Goal: Task Accomplishment & Management: Complete application form

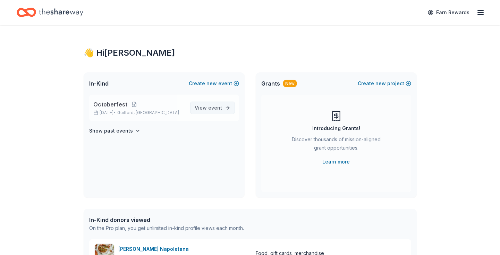
click at [208, 110] on span "View event" at bounding box center [208, 107] width 27 height 8
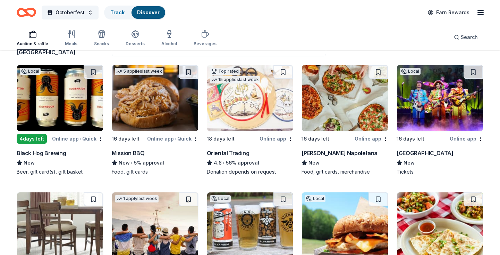
scroll to position [65, 0]
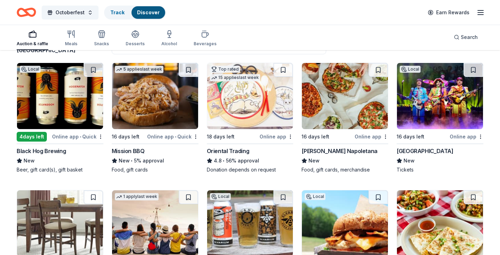
click at [52, 151] on div "Black Hog Brewing" at bounding box center [41, 151] width 49 height 8
click at [138, 150] on div "Mission BBQ" at bounding box center [128, 151] width 33 height 8
click at [45, 153] on div "Black Hog Brewing" at bounding box center [41, 151] width 49 height 8
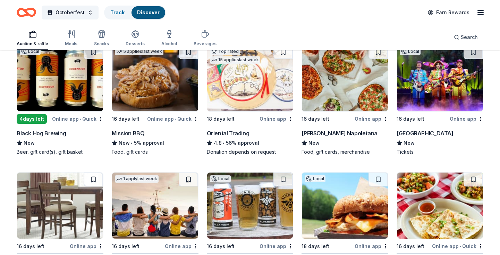
scroll to position [86, 0]
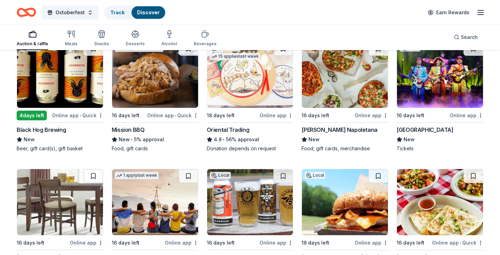
click at [414, 127] on div "Palace Theater" at bounding box center [425, 129] width 57 height 8
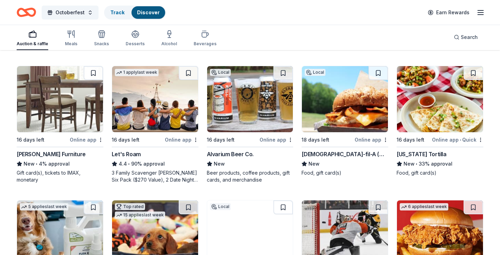
scroll to position [192, 0]
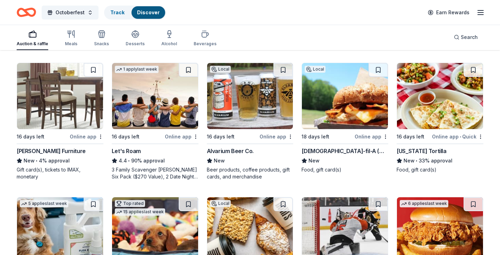
click at [48, 152] on div "Jordan's Furniture" at bounding box center [51, 151] width 69 height 8
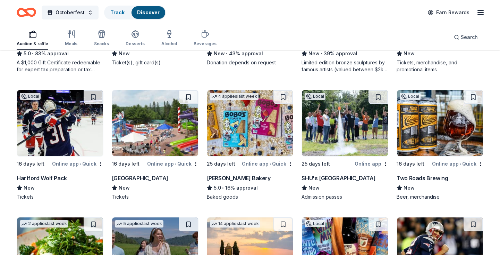
scroll to position [570, 0]
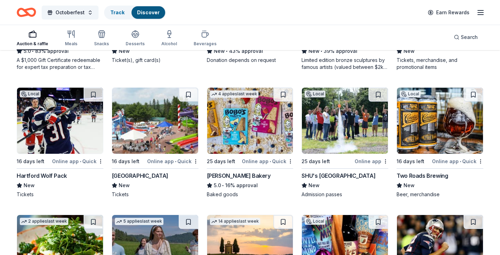
click at [329, 173] on div "SHU's Discovery Science Center & Planetarium" at bounding box center [339, 175] width 74 height 8
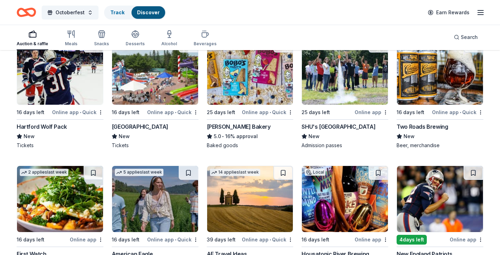
scroll to position [626, 0]
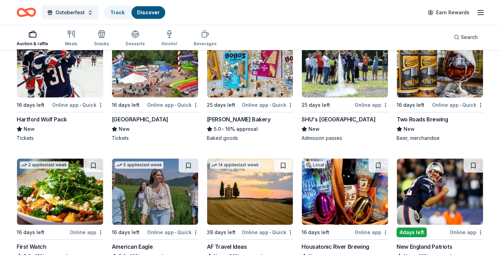
click at [426, 120] on div "Two Roads Brewing" at bounding box center [422, 119] width 51 height 8
click at [411, 120] on div "Two Roads Brewing" at bounding box center [422, 119] width 51 height 8
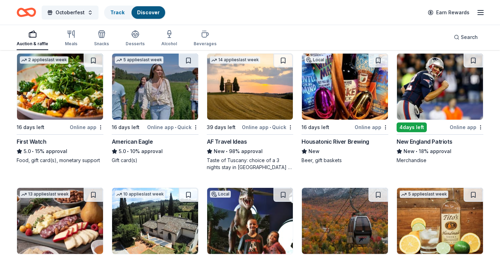
scroll to position [732, 0]
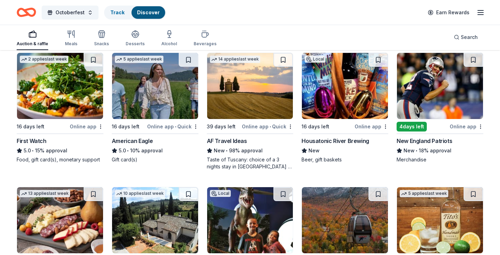
click at [126, 141] on div "American Eagle" at bounding box center [132, 140] width 41 height 8
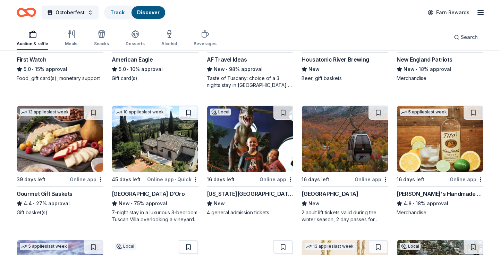
scroll to position [814, 0]
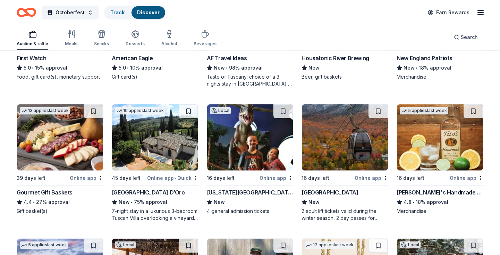
click at [57, 191] on div "Gourmet Gift Baskets" at bounding box center [45, 192] width 56 height 8
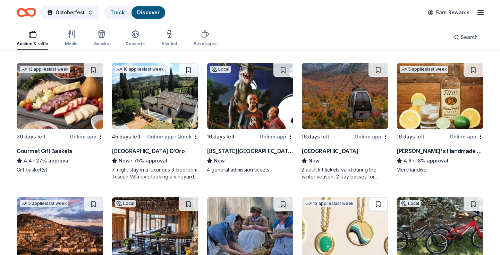
scroll to position [865, 0]
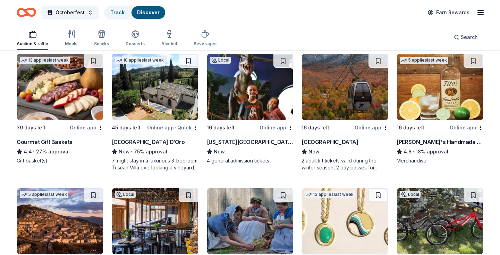
click at [227, 141] on div "[US_STATE][GEOGRAPHIC_DATA]" at bounding box center [250, 142] width 87 height 8
click at [316, 141] on div "[GEOGRAPHIC_DATA]" at bounding box center [330, 142] width 57 height 8
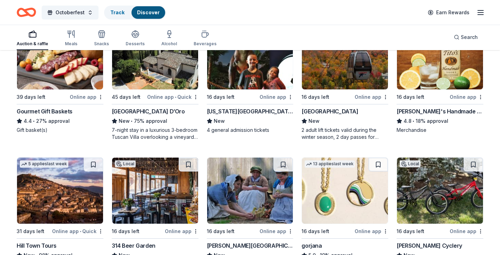
scroll to position [897, 0]
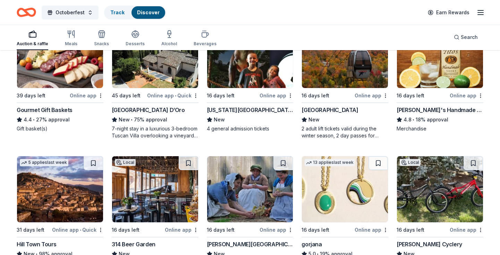
click at [417, 111] on div "[PERSON_NAME]'s Handmade Vodka" at bounding box center [440, 110] width 87 height 8
click at [412, 107] on div "[PERSON_NAME]'s Handmade Vodka" at bounding box center [440, 110] width 87 height 8
click at [141, 110] on div "Villa Sogni D’Oro" at bounding box center [148, 110] width 73 height 8
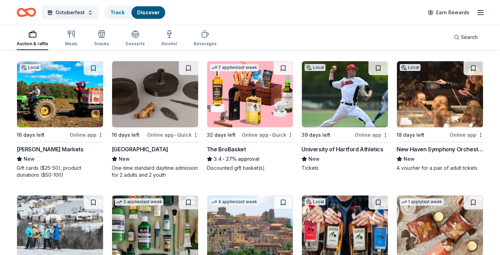
scroll to position [1126, 0]
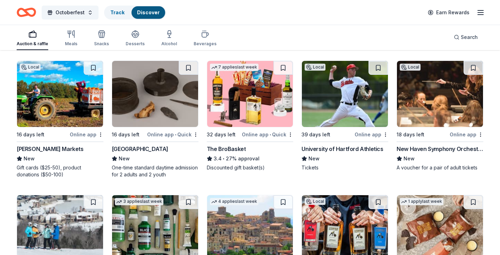
click at [157, 149] on div "Old Sturbridge Village" at bounding box center [140, 148] width 57 height 8
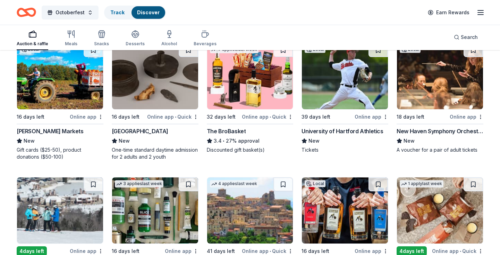
scroll to position [1145, 0]
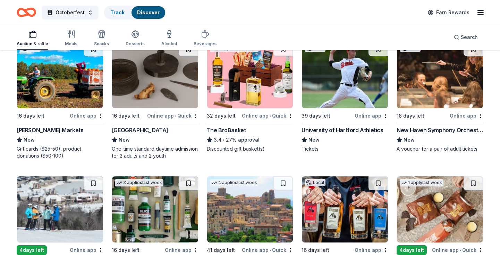
click at [428, 127] on div "New Haven Symphony Orchestra" at bounding box center [440, 130] width 87 height 8
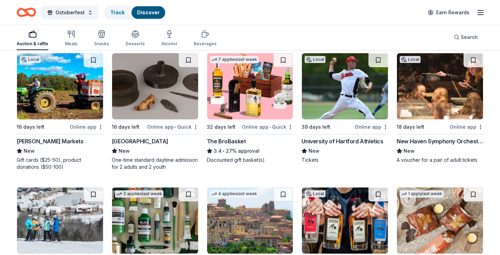
scroll to position [1135, 0]
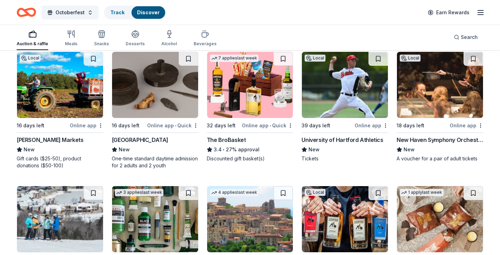
click at [231, 138] on div "The BroBasket" at bounding box center [226, 139] width 39 height 8
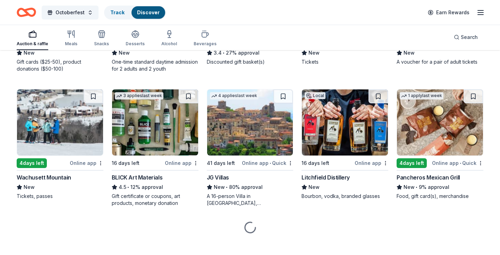
scroll to position [1234, 0]
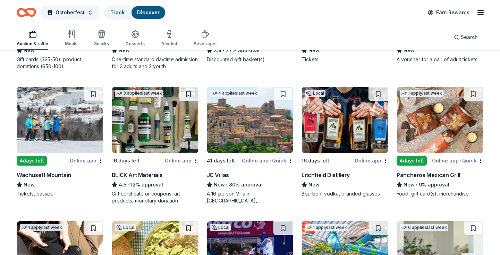
click at [48, 174] on div "Wachusett Mountain" at bounding box center [44, 174] width 55 height 8
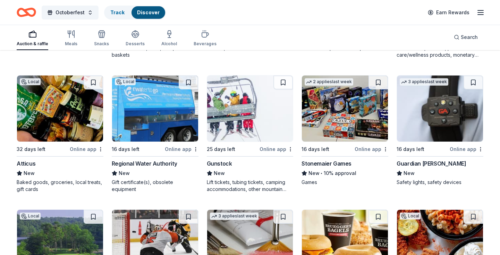
scroll to position [1514, 0]
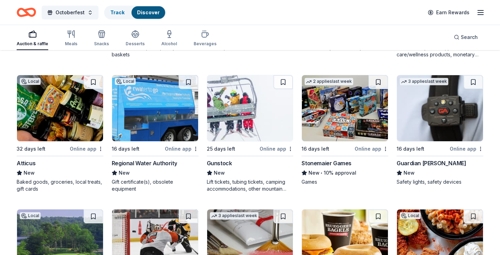
click at [214, 166] on div "Gunstock" at bounding box center [219, 163] width 25 height 8
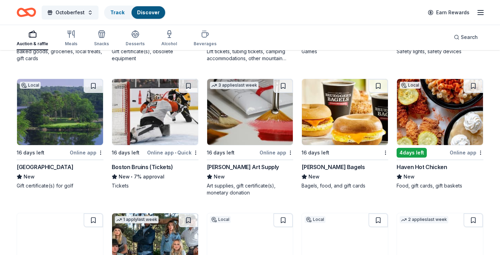
scroll to position [1645, 0]
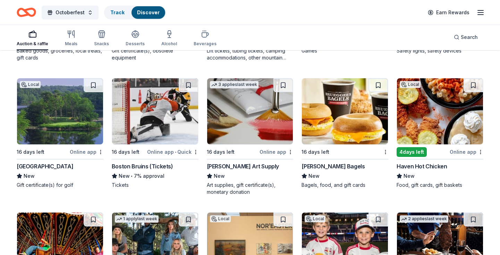
click at [429, 167] on div "Haven Hot Chicken" at bounding box center [422, 166] width 50 height 8
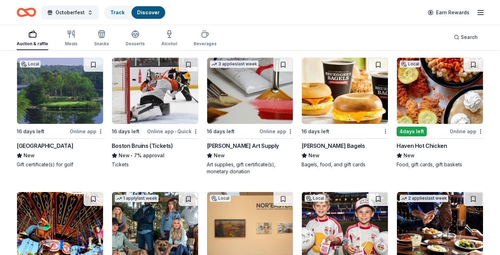
scroll to position [1674, 0]
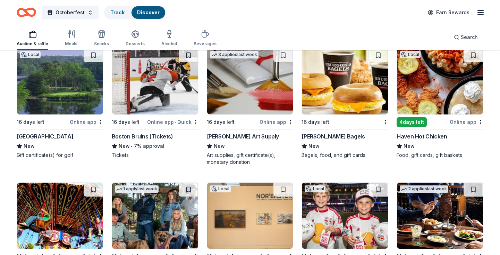
click at [155, 137] on div "Boston Bruins (Tickets)" at bounding box center [142, 136] width 61 height 8
click at [165, 133] on div "Boston Bruins (Tickets)" at bounding box center [142, 136] width 61 height 8
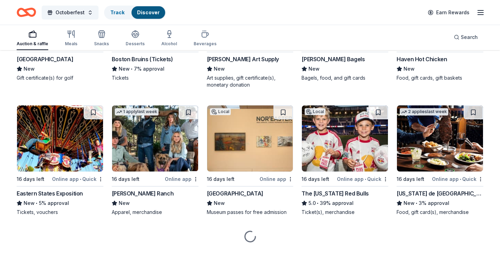
scroll to position [1753, 0]
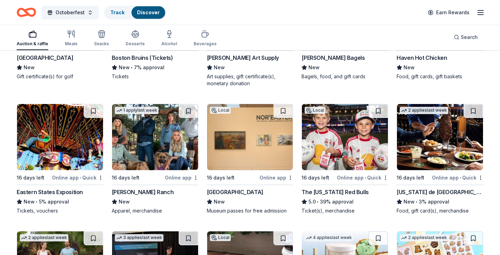
click at [68, 191] on div "Eastern States Exposition" at bounding box center [50, 192] width 66 height 8
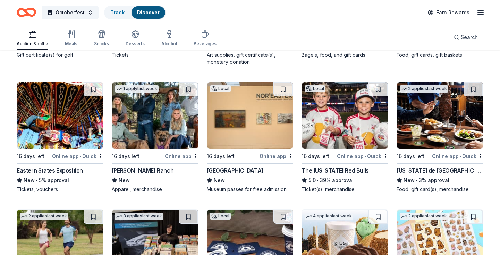
scroll to position [1775, 0]
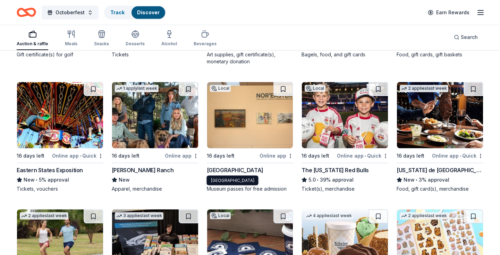
click at [236, 168] on div "[GEOGRAPHIC_DATA]" at bounding box center [235, 170] width 57 height 8
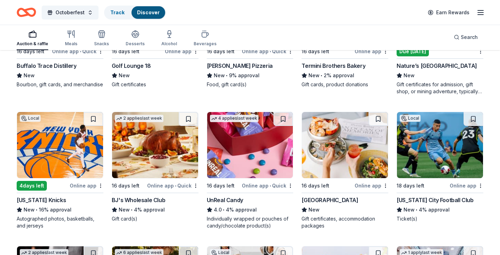
scroll to position [2145, 0]
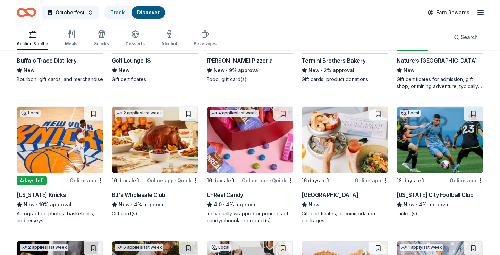
click at [324, 193] on div "Ocean House" at bounding box center [330, 194] width 57 height 8
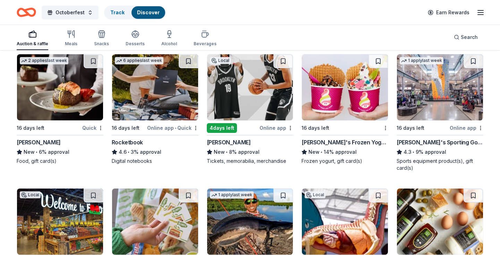
scroll to position [2332, 0]
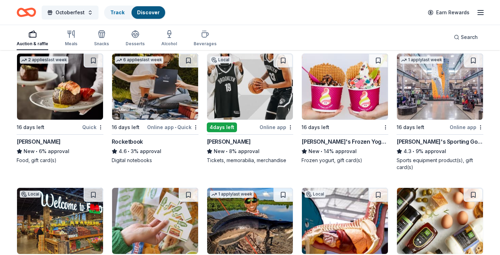
click at [220, 140] on div "Brooklyn Nets" at bounding box center [229, 141] width 44 height 8
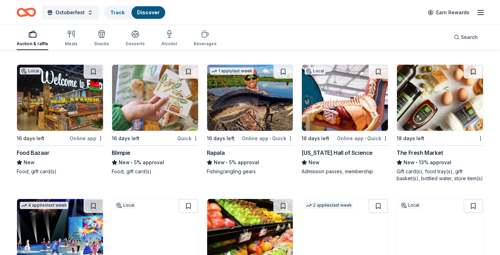
scroll to position [2456, 0]
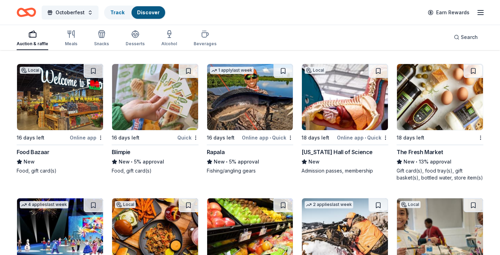
click at [331, 150] on div "New York Hall of Science" at bounding box center [337, 152] width 71 height 8
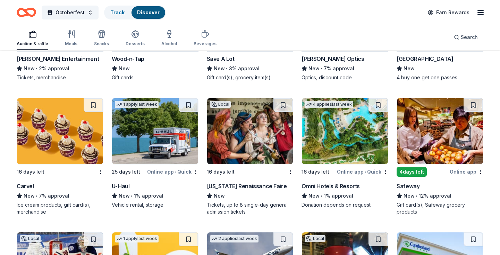
scroll to position [2684, 0]
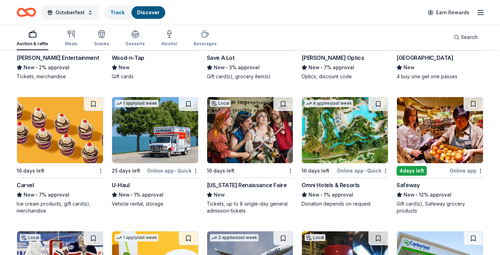
click at [268, 187] on div "Connecticut Renaissance Faire" at bounding box center [247, 185] width 80 height 8
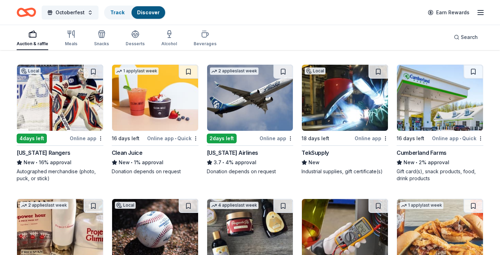
scroll to position [2851, 0]
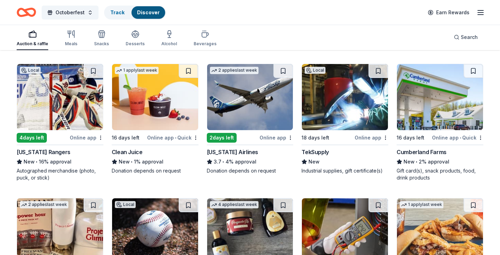
click at [51, 153] on div "[US_STATE] Rangers" at bounding box center [44, 152] width 54 height 8
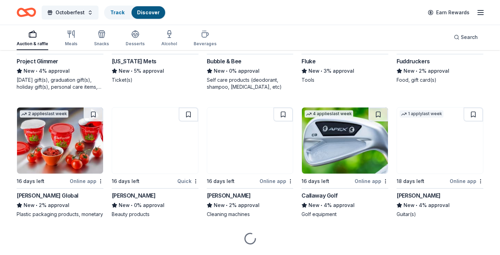
scroll to position [3081, 0]
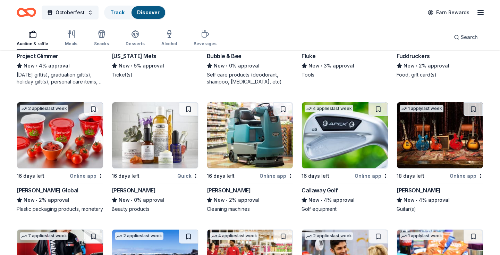
click at [322, 189] on div "Callaway Golf" at bounding box center [320, 190] width 36 height 8
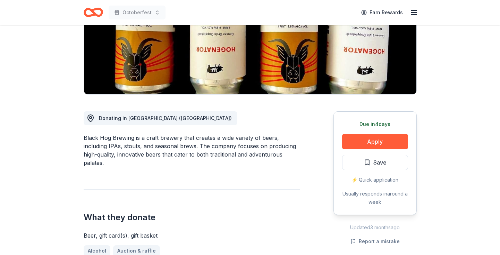
scroll to position [121, 0]
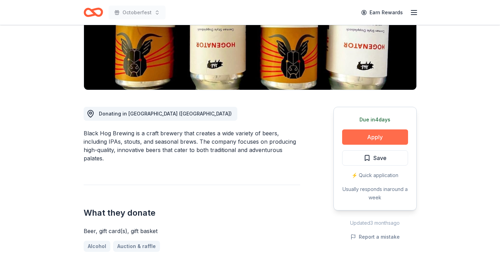
click at [368, 135] on button "Apply" at bounding box center [375, 136] width 66 height 15
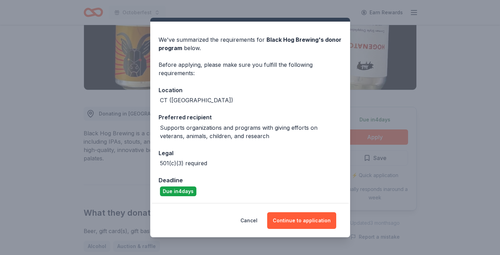
scroll to position [16, 0]
click at [302, 217] on button "Continue to application" at bounding box center [301, 220] width 69 height 17
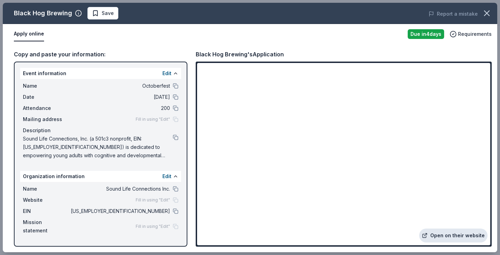
click at [446, 236] on link "Open on their website" at bounding box center [453, 235] width 68 height 14
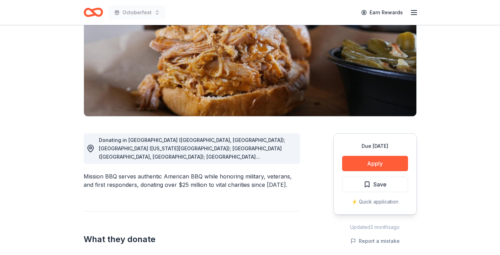
scroll to position [138, 0]
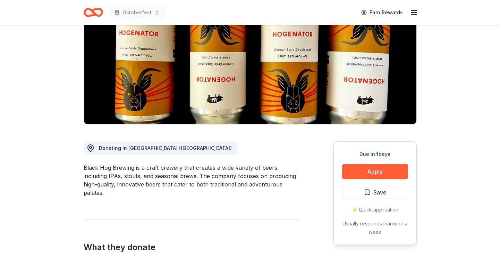
scroll to position [91, 0]
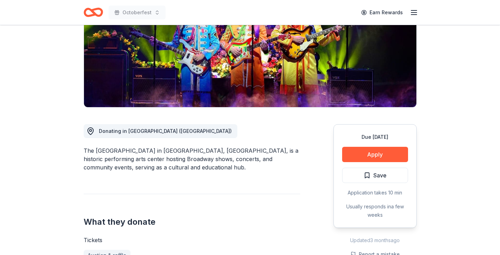
scroll to position [113, 0]
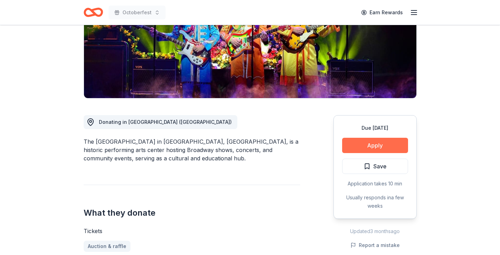
click at [360, 143] on button "Apply" at bounding box center [375, 145] width 66 height 15
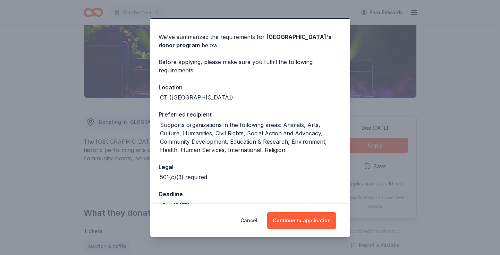
scroll to position [33, 0]
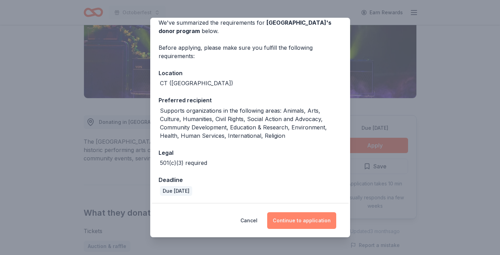
click at [292, 223] on button "Continue to application" at bounding box center [301, 220] width 69 height 17
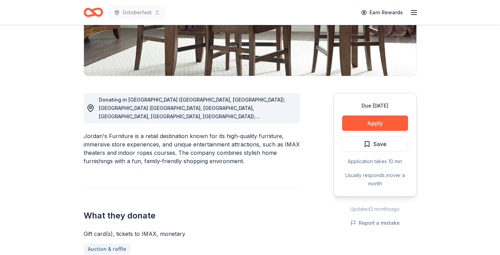
scroll to position [138, 0]
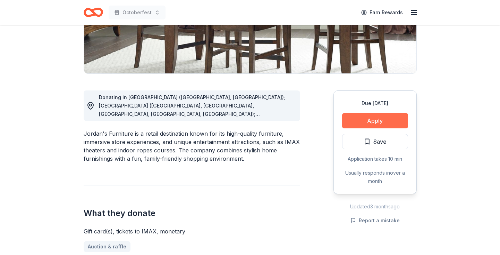
click at [375, 121] on button "Apply" at bounding box center [375, 120] width 66 height 15
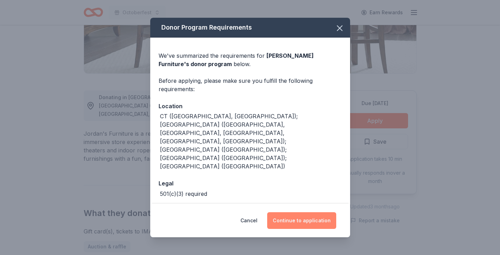
click at [288, 216] on button "Continue to application" at bounding box center [301, 220] width 69 height 17
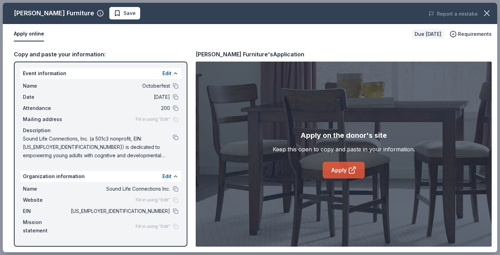
click at [348, 172] on link "Apply" at bounding box center [344, 169] width 42 height 17
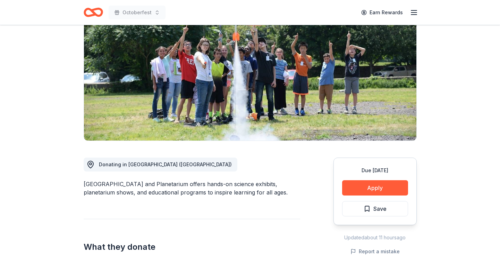
scroll to position [85, 0]
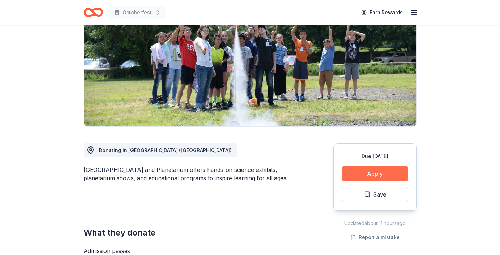
click at [361, 172] on button "Apply" at bounding box center [375, 173] width 66 height 15
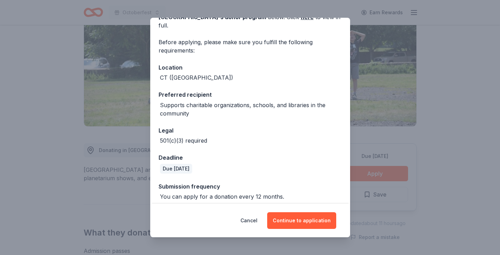
scroll to position [48, 0]
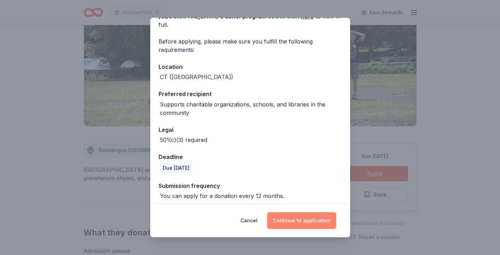
click at [295, 223] on button "Continue to application" at bounding box center [301, 220] width 69 height 17
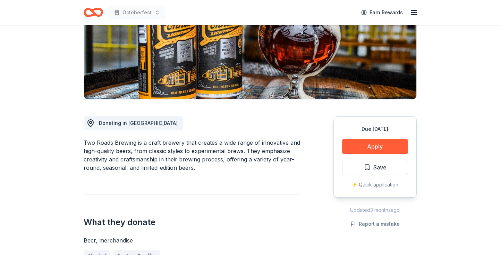
scroll to position [122, 0]
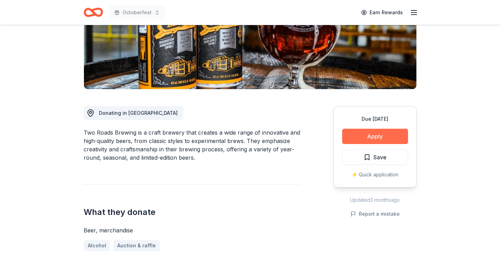
click at [363, 139] on button "Apply" at bounding box center [375, 135] width 66 height 15
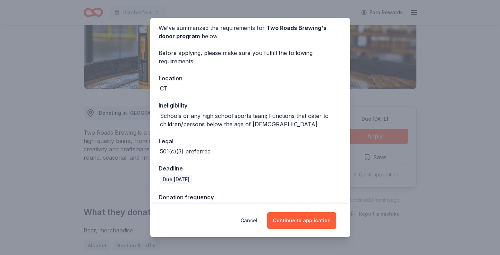
scroll to position [44, 0]
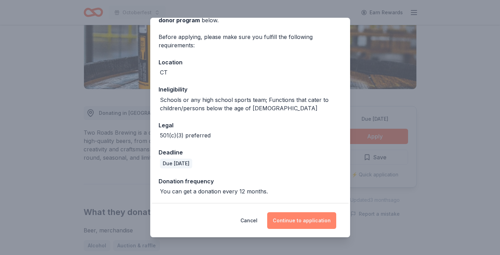
click at [290, 223] on button "Continue to application" at bounding box center [301, 220] width 69 height 17
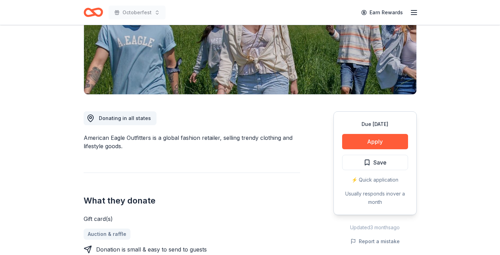
scroll to position [117, 0]
click at [356, 138] on button "Apply" at bounding box center [375, 140] width 66 height 15
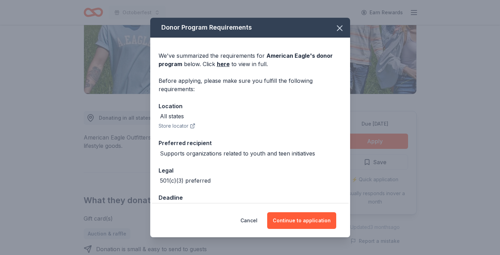
scroll to position [18, 0]
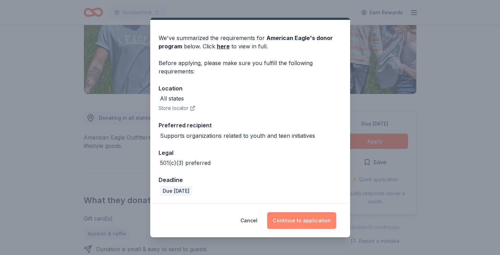
click at [300, 222] on button "Continue to application" at bounding box center [301, 220] width 69 height 17
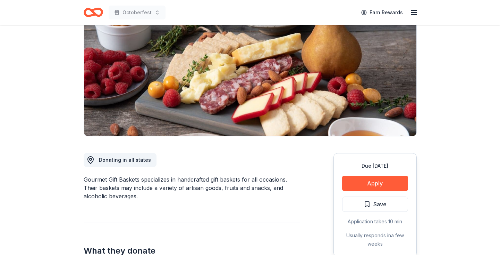
scroll to position [81, 0]
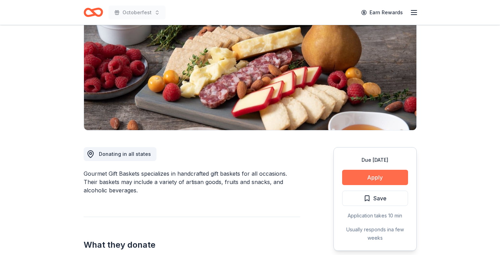
click at [367, 177] on button "Apply" at bounding box center [375, 176] width 66 height 15
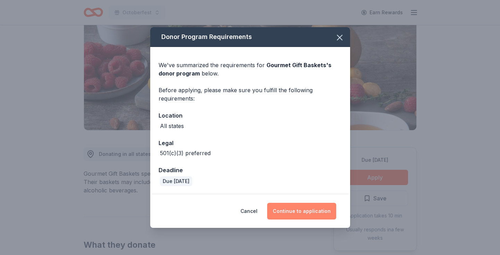
click at [297, 210] on button "Continue to application" at bounding box center [301, 210] width 69 height 17
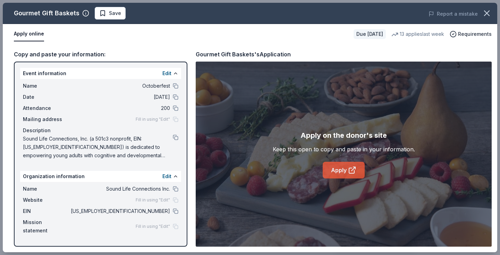
click at [349, 166] on icon at bounding box center [352, 170] width 8 height 8
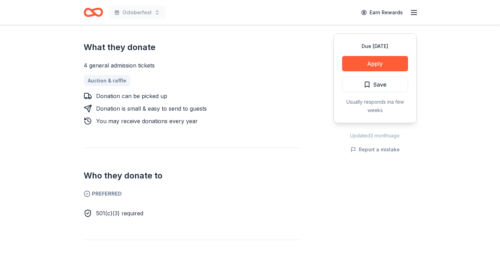
scroll to position [290, 0]
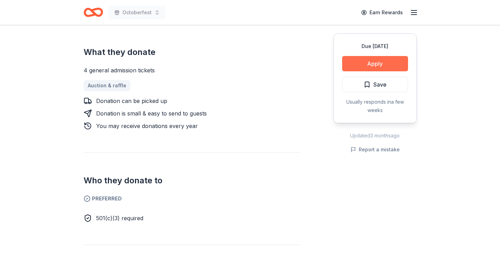
click at [357, 64] on button "Apply" at bounding box center [375, 63] width 66 height 15
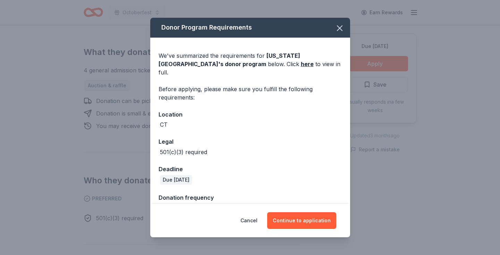
scroll to position [8, 0]
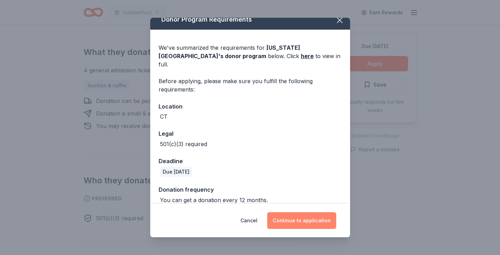
click at [291, 222] on button "Continue to application" at bounding box center [301, 220] width 69 height 17
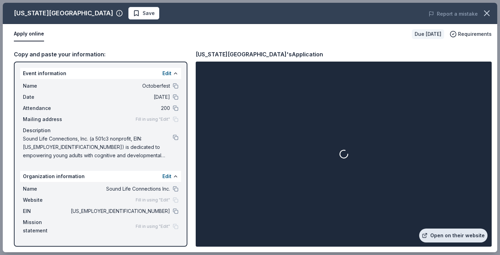
click at [444, 231] on link "Open on their website" at bounding box center [453, 235] width 68 height 14
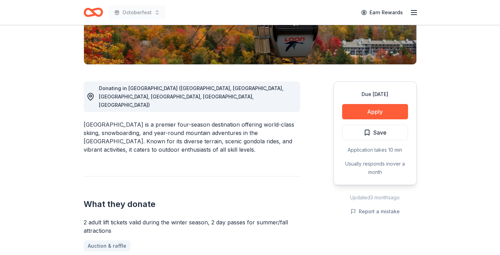
scroll to position [147, 0]
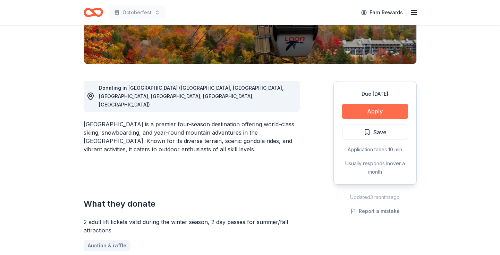
click at [375, 109] on button "Apply" at bounding box center [375, 110] width 66 height 15
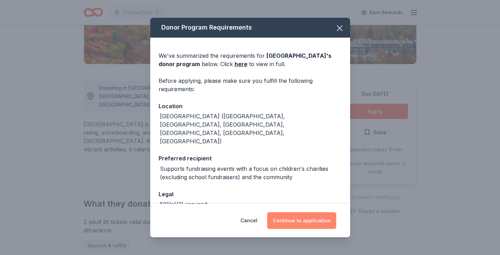
click at [294, 218] on button "Continue to application" at bounding box center [301, 220] width 69 height 17
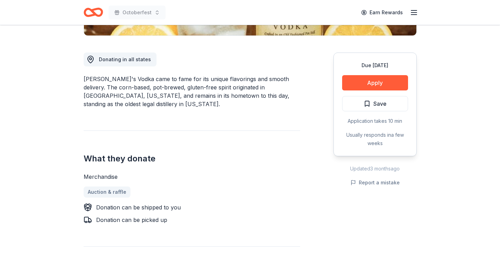
scroll to position [176, 0]
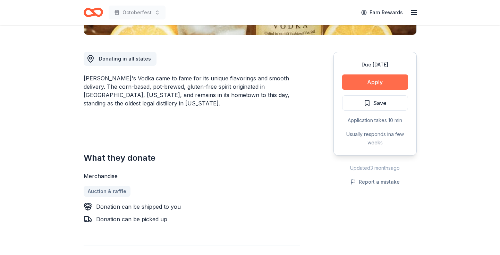
click at [367, 84] on button "Apply" at bounding box center [375, 81] width 66 height 15
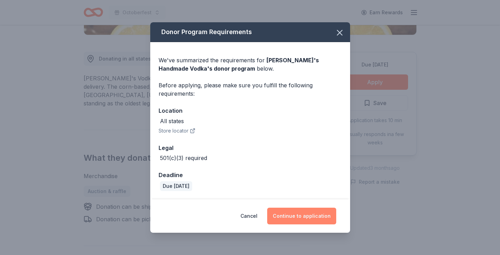
click at [296, 215] on button "Continue to application" at bounding box center [301, 215] width 69 height 17
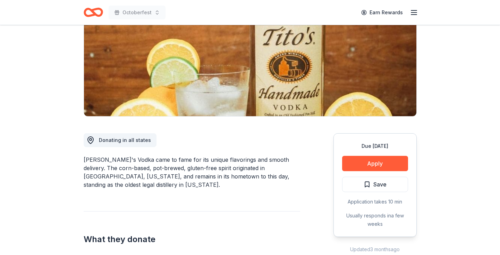
scroll to position [96, 0]
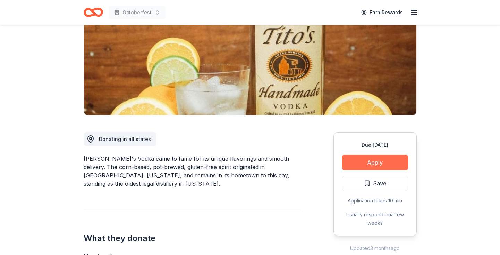
click at [372, 163] on button "Apply" at bounding box center [375, 162] width 66 height 15
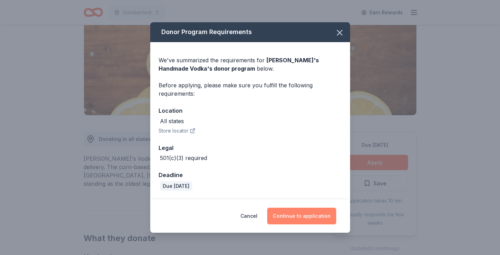
click at [298, 212] on button "Continue to application" at bounding box center [301, 215] width 69 height 17
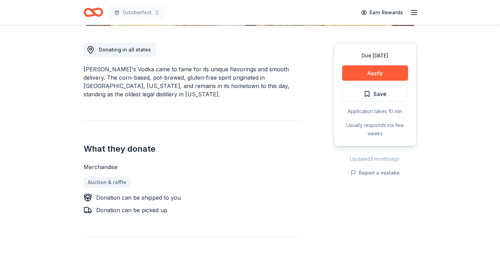
scroll to position [185, 0]
click at [363, 76] on button "Apply" at bounding box center [375, 72] width 66 height 15
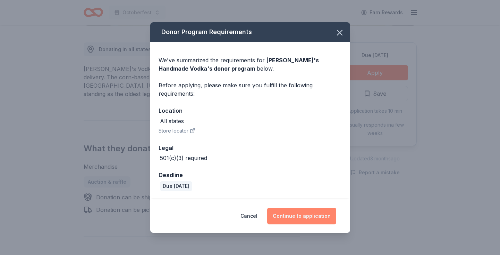
click at [299, 217] on button "Continue to application" at bounding box center [301, 215] width 69 height 17
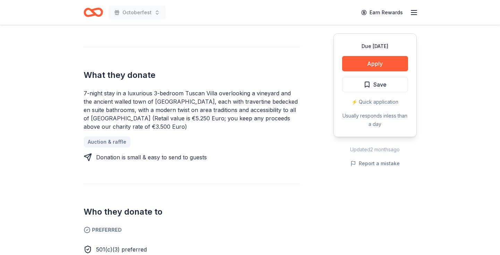
scroll to position [250, 0]
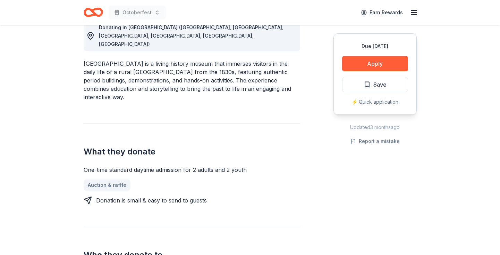
scroll to position [209, 0]
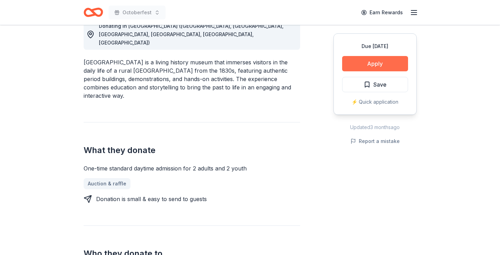
click at [364, 62] on button "Apply" at bounding box center [375, 63] width 66 height 15
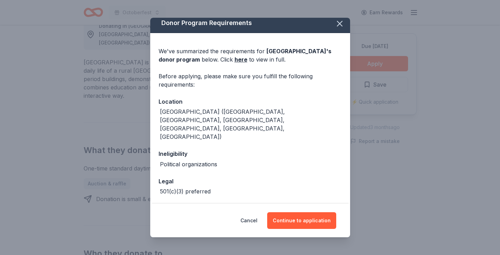
scroll to position [8, 0]
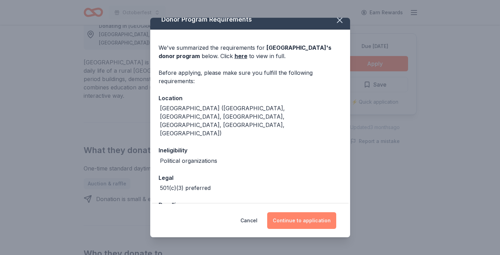
click at [283, 218] on button "Continue to application" at bounding box center [301, 220] width 69 height 17
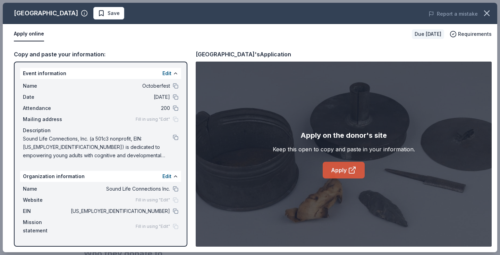
click at [342, 170] on link "Apply" at bounding box center [344, 169] width 42 height 17
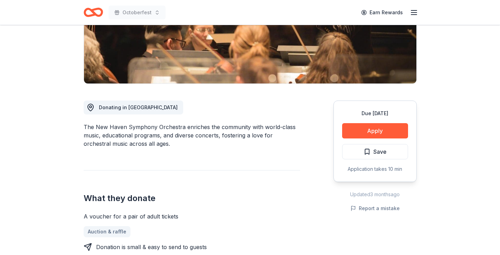
scroll to position [131, 0]
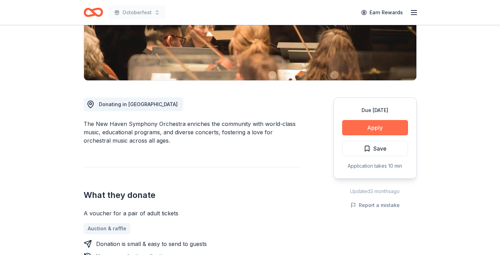
click at [349, 128] on button "Apply" at bounding box center [375, 127] width 66 height 15
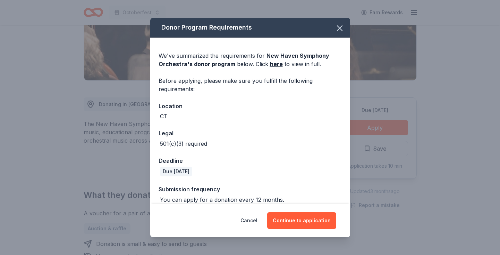
scroll to position [8, 0]
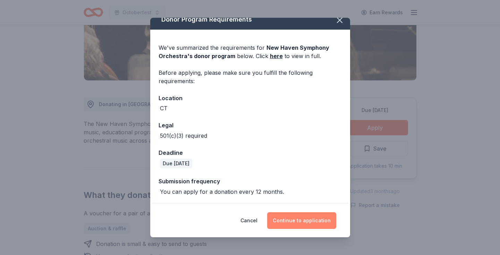
click at [288, 218] on button "Continue to application" at bounding box center [301, 220] width 69 height 17
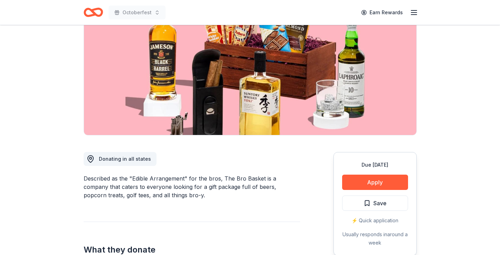
scroll to position [97, 0]
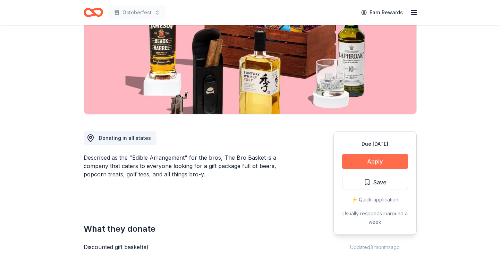
click at [356, 162] on button "Apply" at bounding box center [375, 160] width 66 height 15
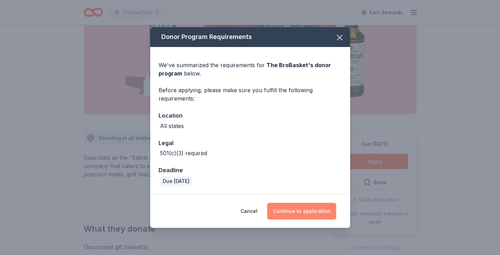
click at [302, 214] on button "Continue to application" at bounding box center [301, 210] width 69 height 17
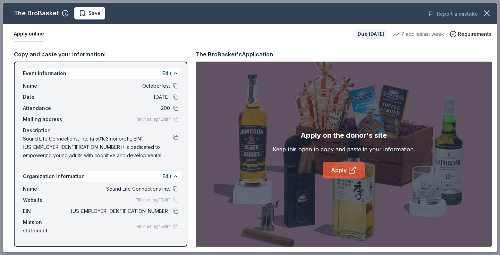
click at [342, 169] on link "Apply" at bounding box center [344, 169] width 42 height 17
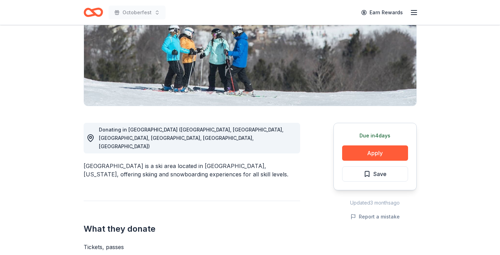
scroll to position [109, 0]
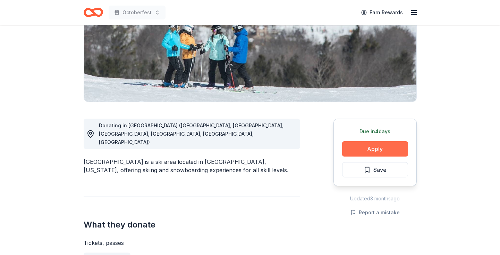
click at [384, 147] on button "Apply" at bounding box center [375, 148] width 66 height 15
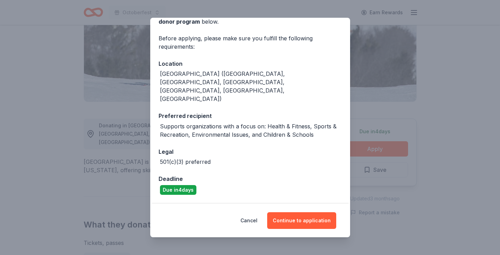
scroll to position [44, 0]
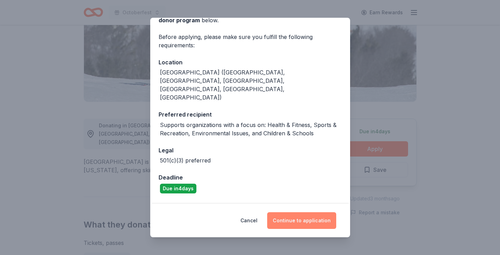
click at [294, 217] on button "Continue to application" at bounding box center [301, 220] width 69 height 17
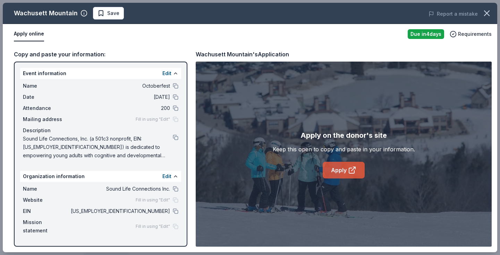
click at [347, 161] on link "Apply" at bounding box center [344, 169] width 42 height 17
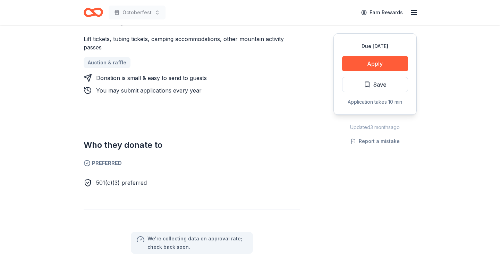
scroll to position [330, 0]
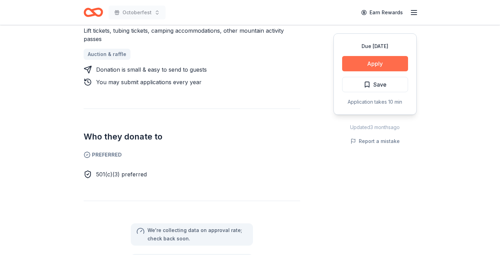
click at [365, 67] on button "Apply" at bounding box center [375, 63] width 66 height 15
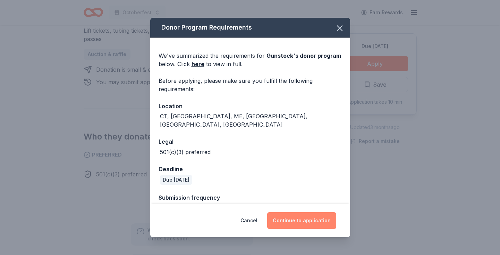
click at [283, 216] on button "Continue to application" at bounding box center [301, 220] width 69 height 17
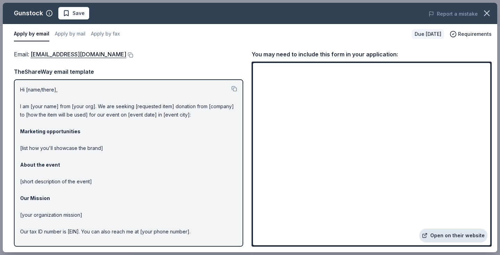
click at [451, 237] on link "Open on their website" at bounding box center [453, 235] width 68 height 14
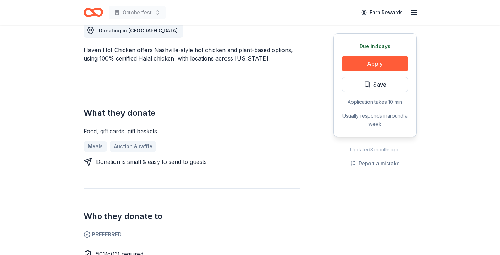
scroll to position [205, 0]
click at [364, 61] on button "Apply" at bounding box center [375, 63] width 66 height 15
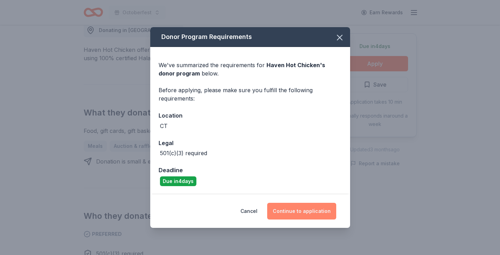
click at [297, 212] on button "Continue to application" at bounding box center [301, 210] width 69 height 17
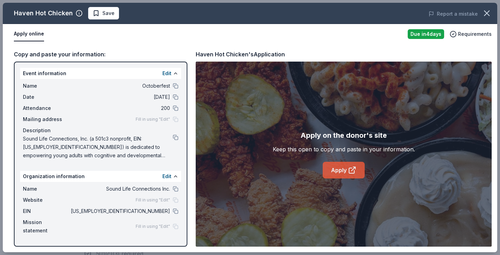
click at [334, 170] on link "Apply" at bounding box center [344, 169] width 42 height 17
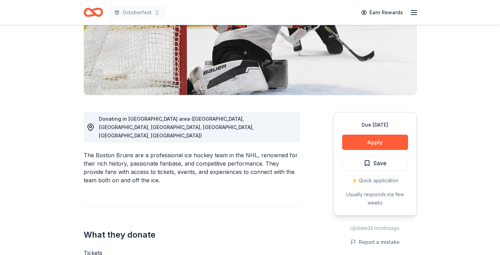
scroll to position [117, 0]
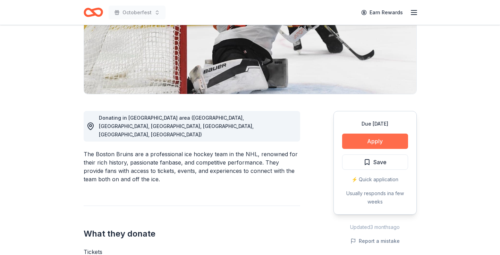
click at [373, 138] on button "Apply" at bounding box center [375, 140] width 66 height 15
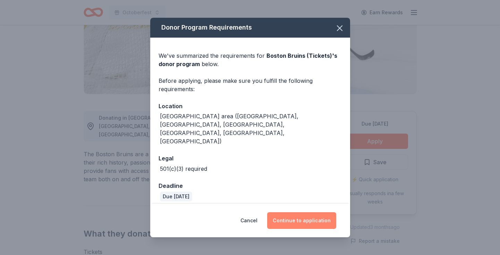
click at [313, 212] on button "Continue to application" at bounding box center [301, 220] width 69 height 17
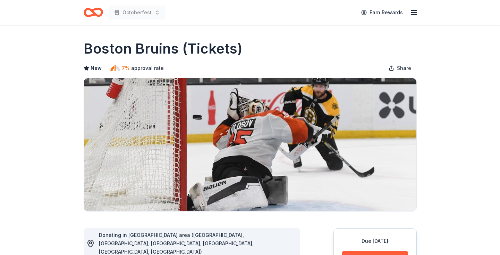
scroll to position [78, 0]
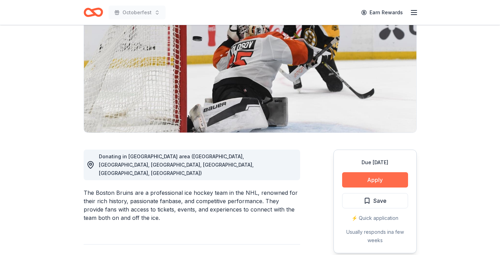
click at [350, 180] on button "Apply" at bounding box center [375, 179] width 66 height 15
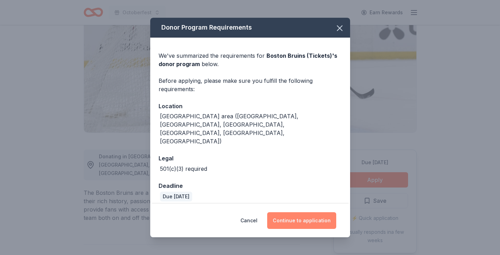
click at [300, 212] on button "Continue to application" at bounding box center [301, 220] width 69 height 17
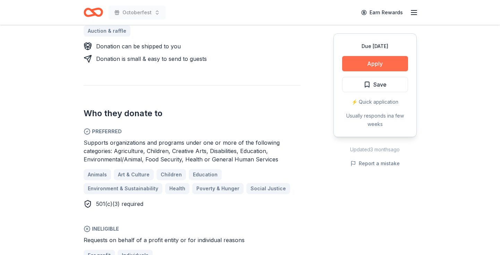
scroll to position [352, 0]
click at [356, 61] on button "Apply" at bounding box center [375, 63] width 66 height 15
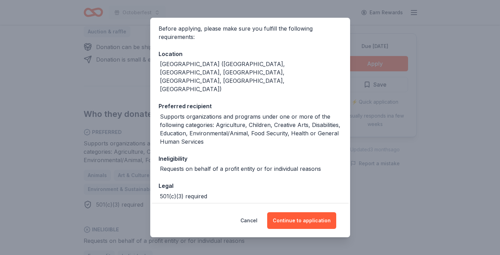
scroll to position [60, 0]
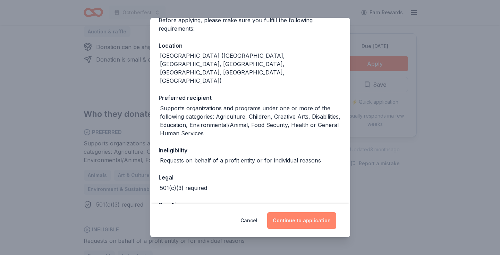
click at [299, 220] on button "Continue to application" at bounding box center [301, 220] width 69 height 17
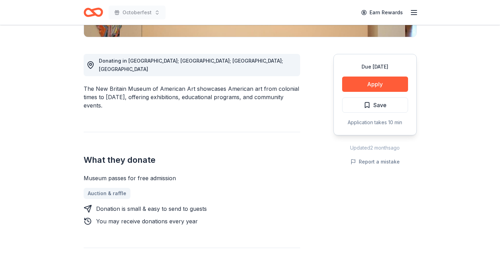
scroll to position [177, 0]
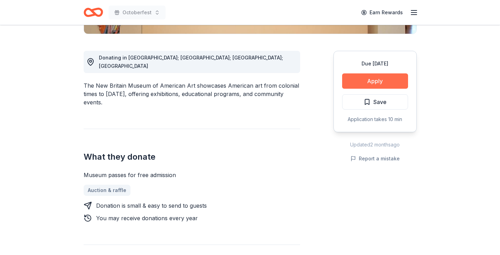
click at [357, 77] on button "Apply" at bounding box center [375, 80] width 66 height 15
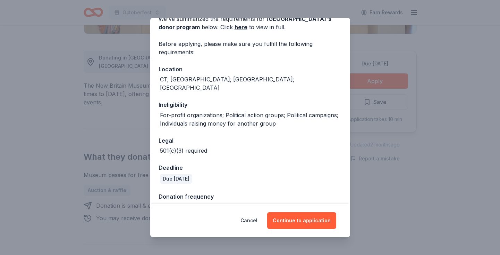
scroll to position [44, 0]
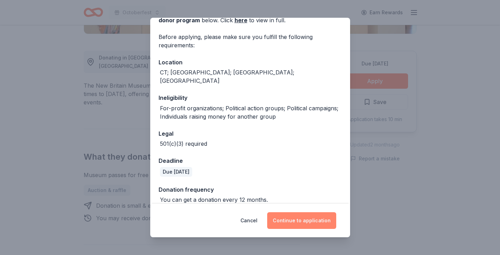
click at [301, 219] on button "Continue to application" at bounding box center [301, 220] width 69 height 17
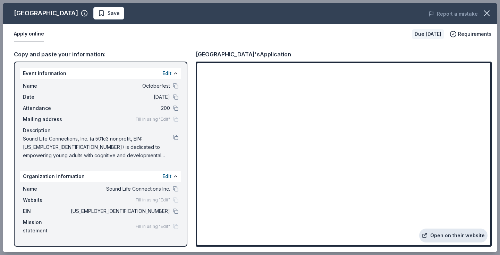
click at [447, 237] on link "Open on their website" at bounding box center [453, 235] width 68 height 14
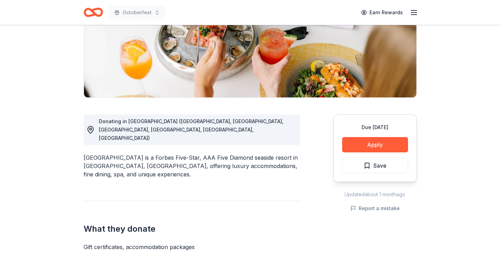
scroll to position [131, 0]
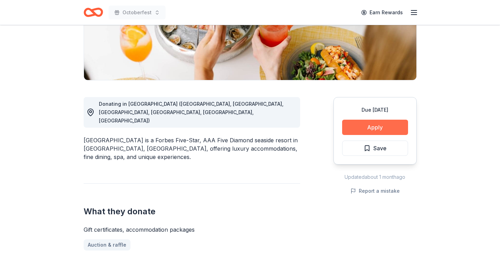
click at [380, 127] on button "Apply" at bounding box center [375, 126] width 66 height 15
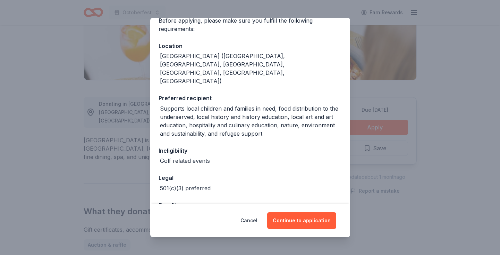
scroll to position [60, 0]
click at [290, 224] on button "Continue to application" at bounding box center [301, 220] width 69 height 17
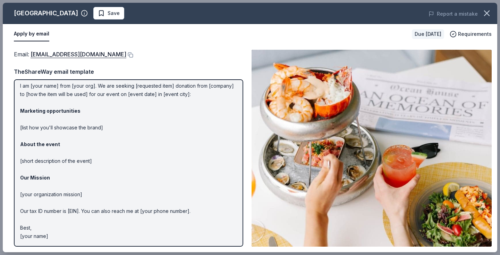
scroll to position [0, 0]
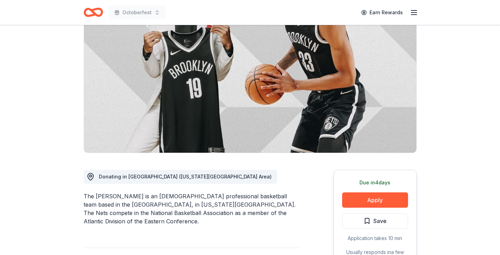
scroll to position [73, 0]
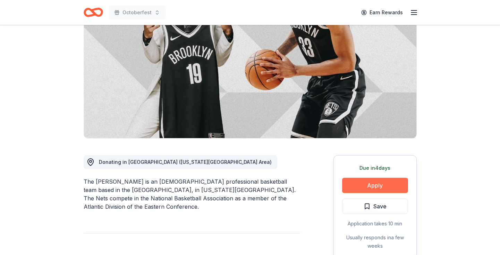
click at [378, 187] on button "Apply" at bounding box center [375, 184] width 66 height 15
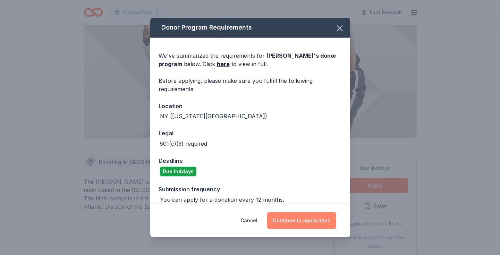
click at [294, 219] on button "Continue to application" at bounding box center [301, 220] width 69 height 17
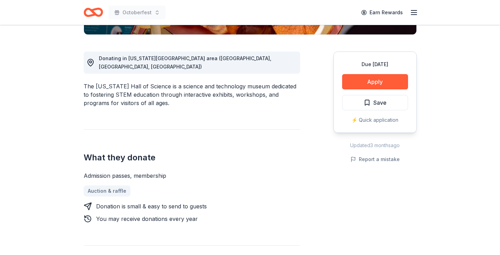
scroll to position [181, 0]
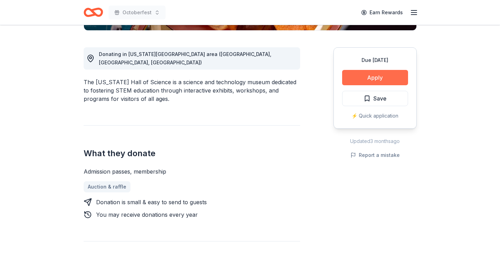
click at [357, 76] on button "Apply" at bounding box center [375, 77] width 66 height 15
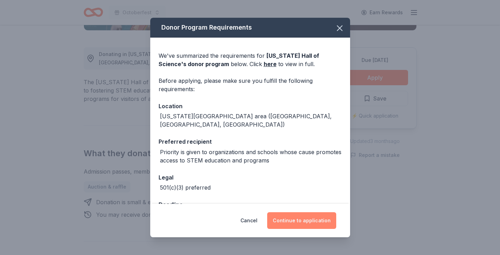
click at [288, 221] on button "Continue to application" at bounding box center [301, 220] width 69 height 17
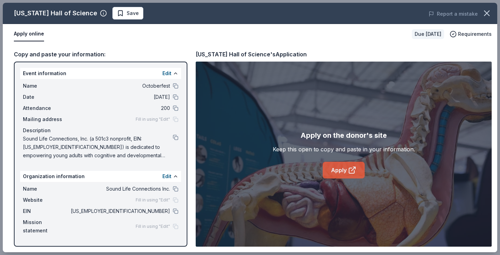
click at [350, 171] on icon at bounding box center [352, 170] width 8 height 8
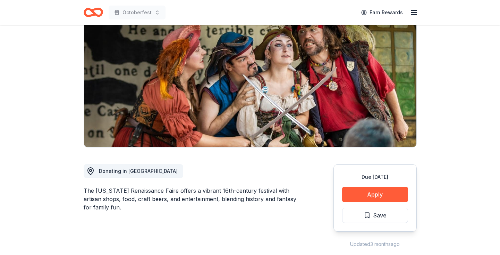
scroll to position [75, 0]
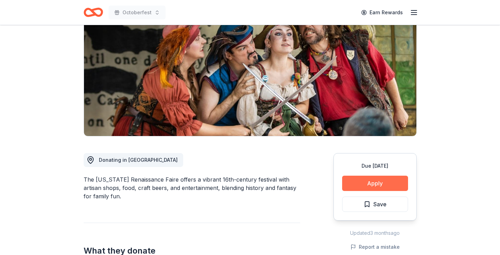
click at [353, 184] on button "Apply" at bounding box center [375, 182] width 66 height 15
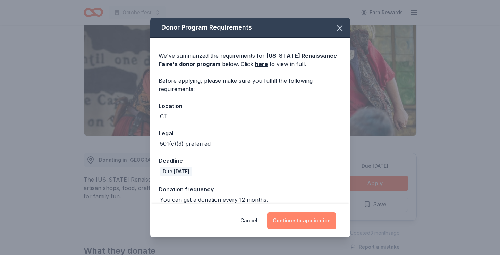
click at [307, 214] on button "Continue to application" at bounding box center [301, 220] width 69 height 17
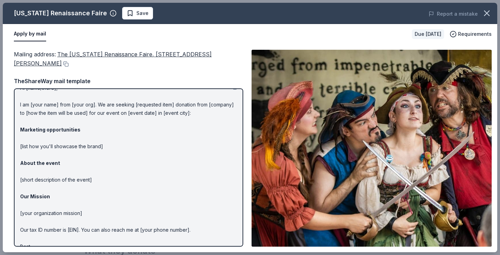
scroll to position [30, 0]
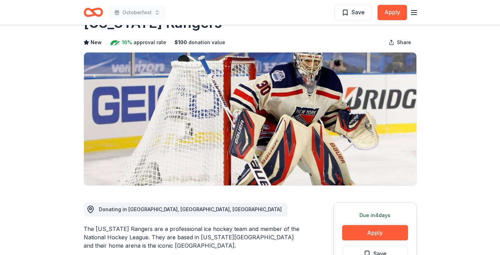
scroll to position [50, 0]
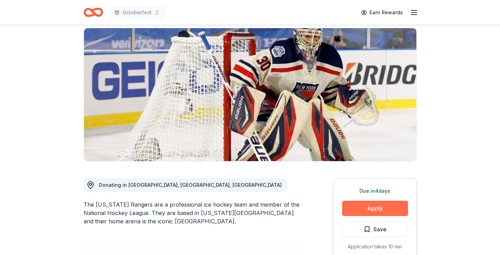
click at [350, 209] on button "Apply" at bounding box center [375, 207] width 66 height 15
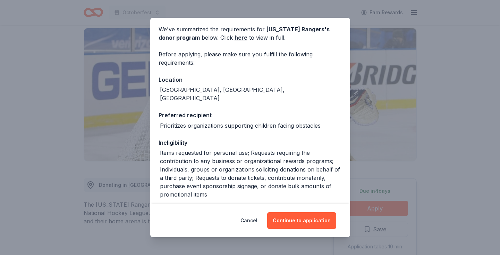
scroll to position [31, 0]
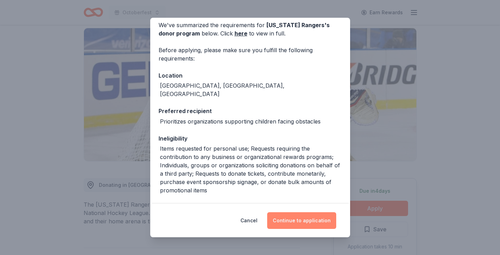
click at [290, 212] on button "Continue to application" at bounding box center [301, 220] width 69 height 17
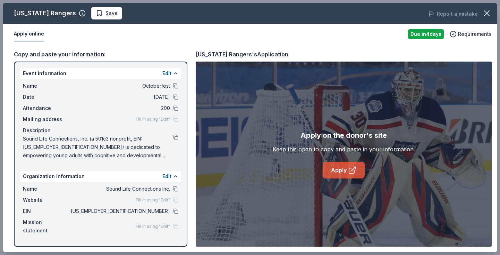
click at [341, 170] on link "Apply" at bounding box center [344, 169] width 42 height 17
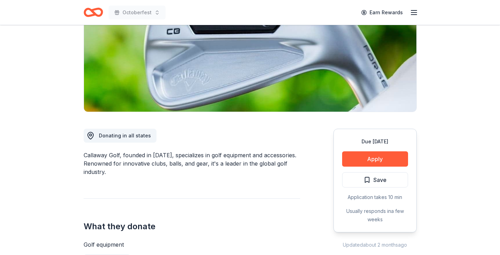
scroll to position [105, 0]
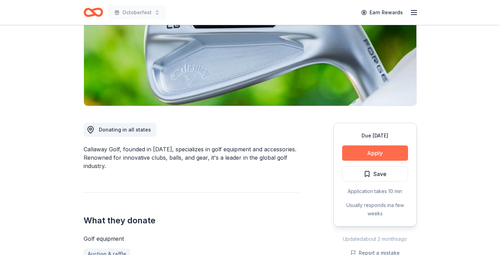
click at [356, 154] on button "Apply" at bounding box center [375, 152] width 66 height 15
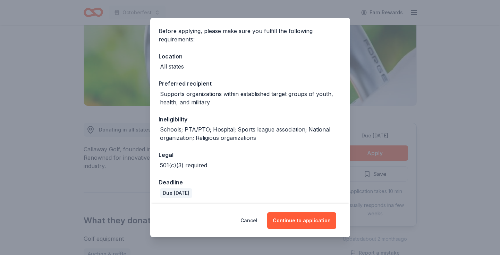
scroll to position [52, 0]
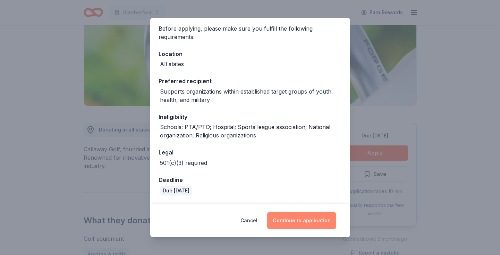
click at [308, 223] on button "Continue to application" at bounding box center [301, 220] width 69 height 17
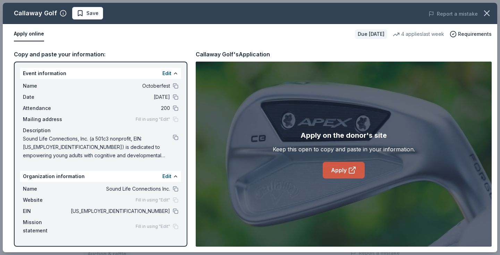
click at [338, 170] on link "Apply" at bounding box center [344, 169] width 42 height 17
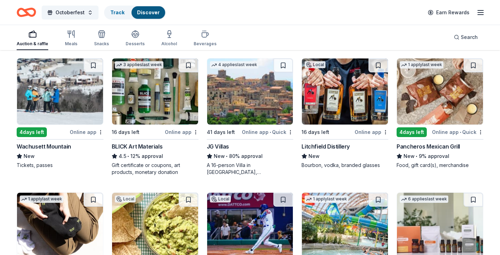
scroll to position [1273, 0]
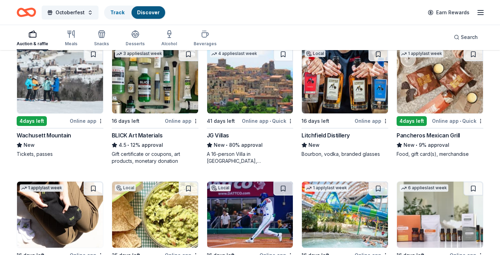
click at [321, 133] on div "Litchfield Distillery" at bounding box center [326, 135] width 48 height 8
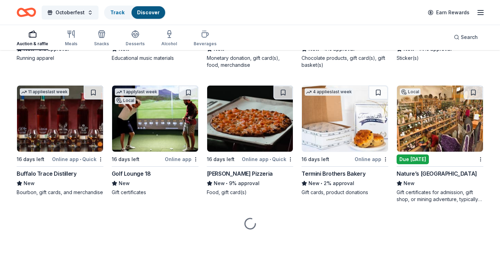
scroll to position [2036, 0]
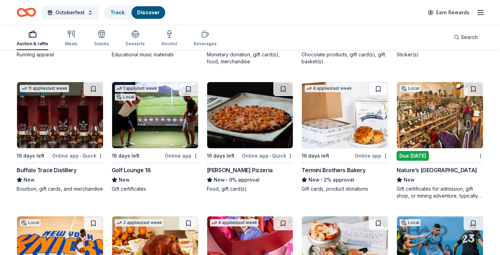
click at [132, 173] on div "Golf Lounge 18" at bounding box center [131, 170] width 39 height 8
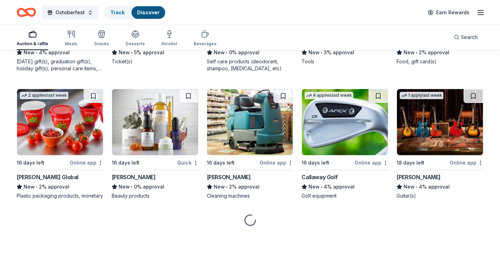
scroll to position [3101, 0]
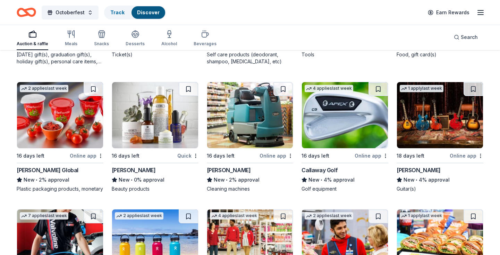
click at [324, 168] on div "Callaway Golf" at bounding box center [320, 170] width 36 height 8
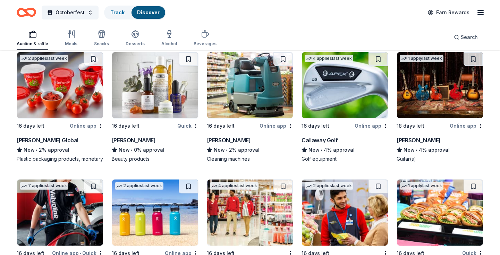
scroll to position [3132, 0]
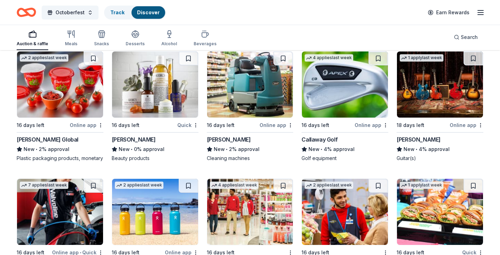
click at [121, 142] on div "Kiehl's" at bounding box center [134, 139] width 44 height 8
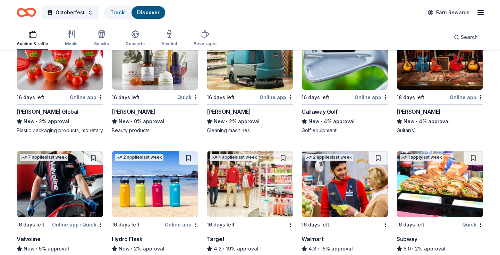
scroll to position [3160, 0]
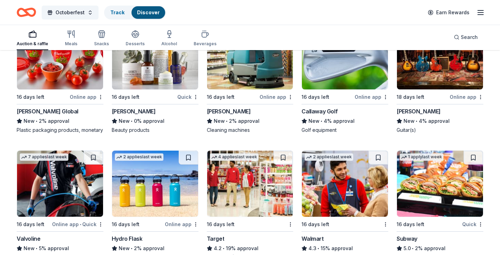
click at [124, 109] on div "Kiehl's" at bounding box center [134, 111] width 44 height 8
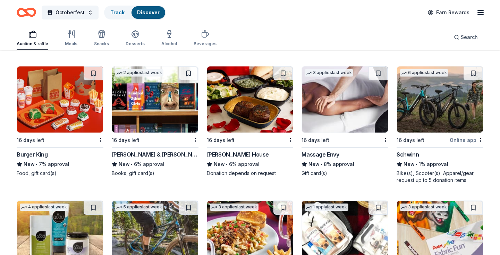
scroll to position [3634, 0]
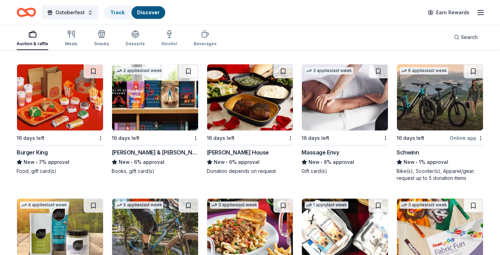
click at [213, 156] on div "Ruth's Chris Steak House" at bounding box center [238, 152] width 62 height 8
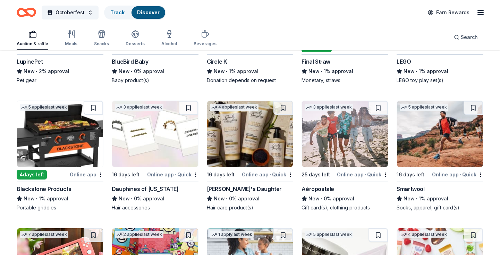
scroll to position [4666, 0]
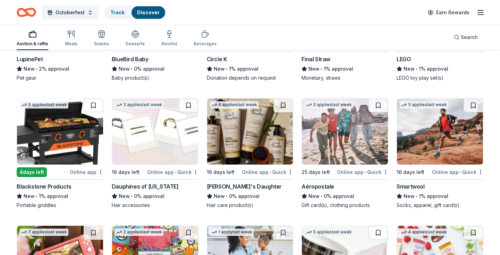
click at [60, 190] on div "Blackstone Products" at bounding box center [44, 186] width 55 height 8
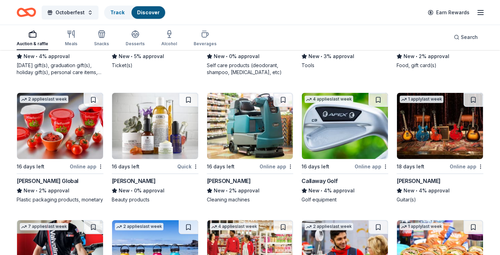
scroll to position [3090, 0]
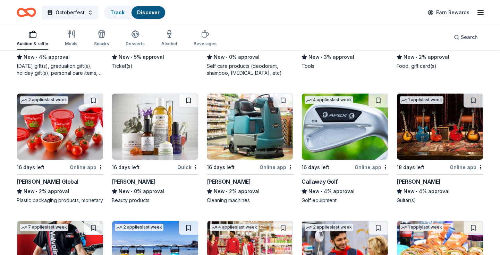
click at [401, 181] on div "Gibson" at bounding box center [419, 181] width 44 height 8
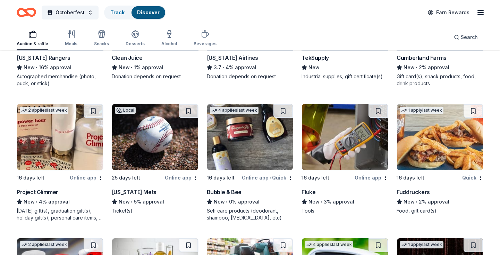
scroll to position [2937, 0]
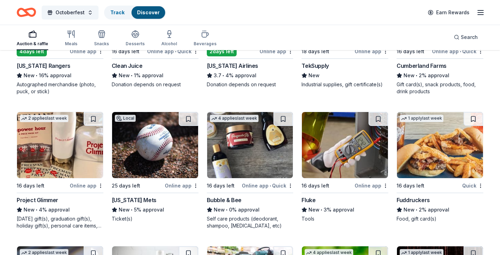
click at [120, 199] on div "New York Mets" at bounding box center [134, 199] width 45 height 8
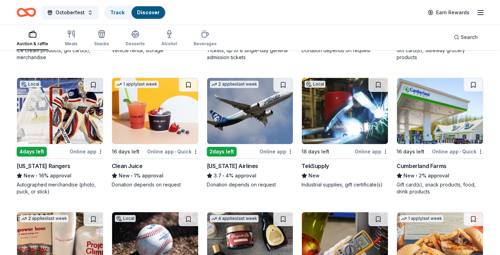
scroll to position [2832, 0]
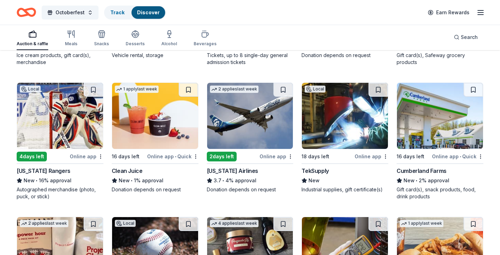
click at [233, 169] on div "Alaska Airlines" at bounding box center [232, 170] width 51 height 8
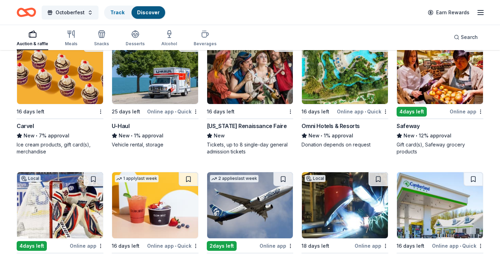
scroll to position [2743, 0]
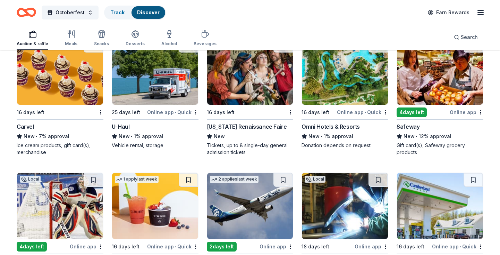
click at [121, 117] on div "1 apply last week 25 days left Online app • Quick U-Haul New • 1% approval Vehi…" at bounding box center [155, 93] width 87 height 110
click at [220, 123] on div "Connecticut Renaissance Faire" at bounding box center [247, 126] width 80 height 8
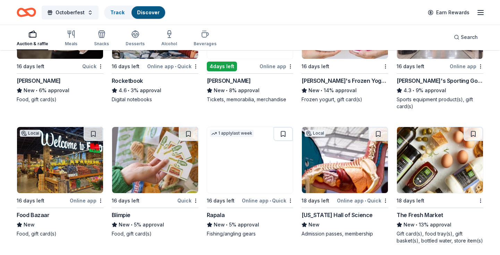
scroll to position [2392, 0]
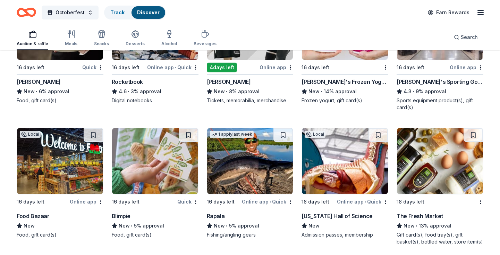
click at [433, 216] on div "The Fresh Market" at bounding box center [420, 215] width 47 height 8
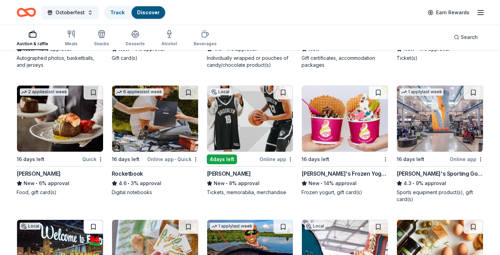
scroll to position [2299, 0]
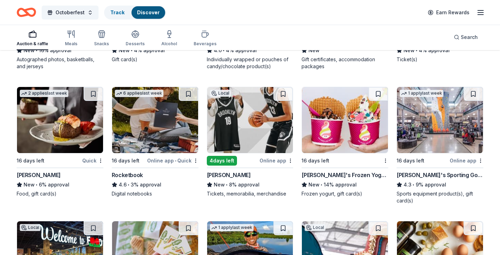
click at [25, 176] on div "Fleming's" at bounding box center [39, 174] width 44 height 8
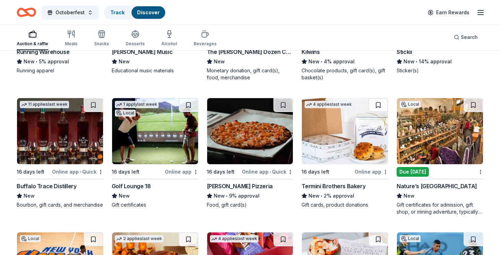
scroll to position [2017, 0]
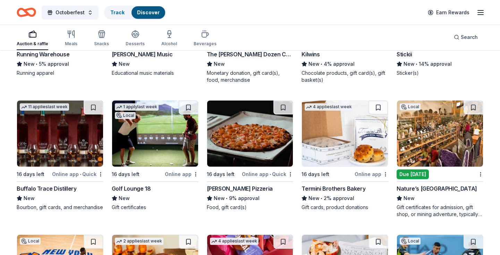
click at [422, 188] on div "Nature’s Art Village" at bounding box center [437, 188] width 81 height 8
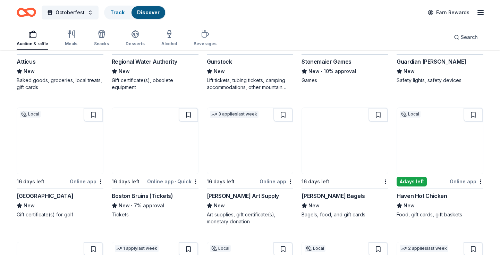
scroll to position [1614, 0]
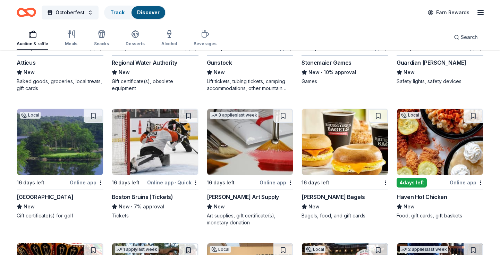
click at [36, 195] on div "Lake of Isles" at bounding box center [45, 196] width 57 height 8
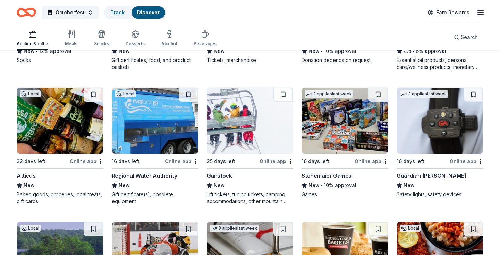
scroll to position [1494, 0]
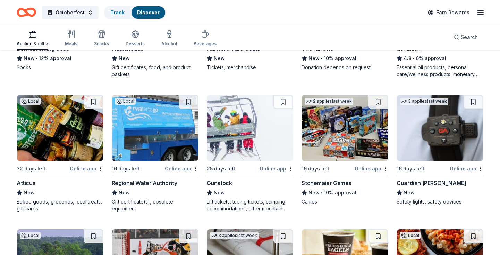
click at [28, 183] on div "Atticus" at bounding box center [26, 182] width 19 height 8
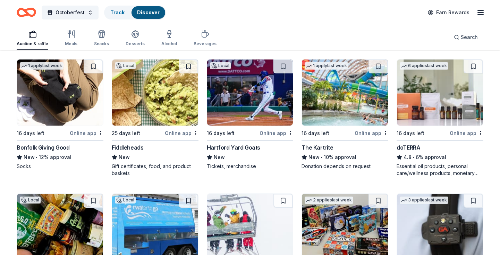
scroll to position [1396, 0]
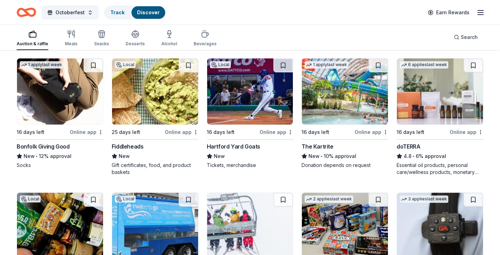
click at [132, 147] on div "Fiddleheads" at bounding box center [128, 146] width 32 height 8
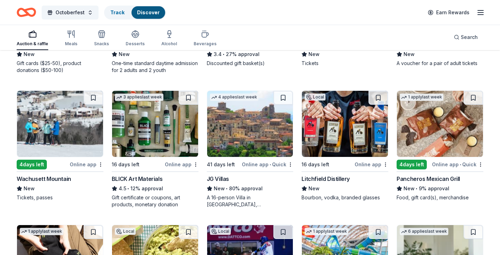
scroll to position [1231, 0]
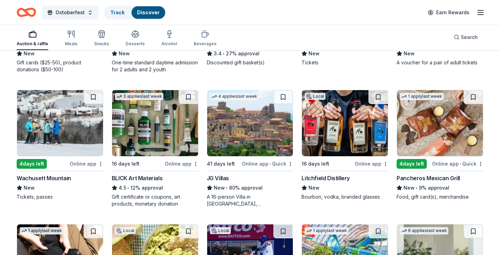
click at [217, 174] on div "JG Villas" at bounding box center [218, 178] width 22 height 8
click at [317, 176] on div "Litchfield Distillery" at bounding box center [326, 178] width 48 height 8
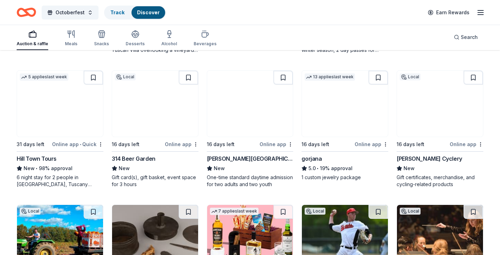
scroll to position [981, 0]
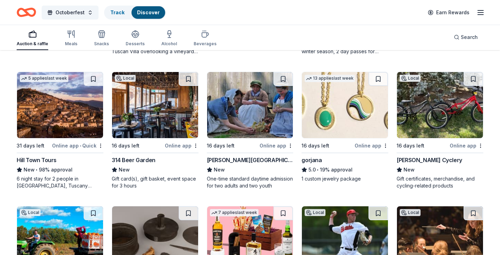
click at [411, 157] on div "Montgomery Cyclery" at bounding box center [430, 160] width 66 height 8
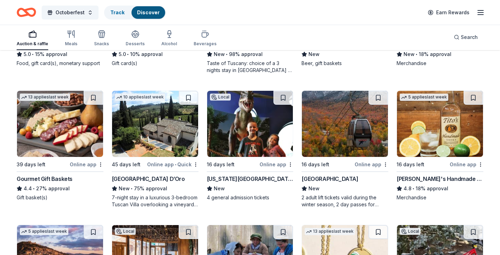
scroll to position [826, 0]
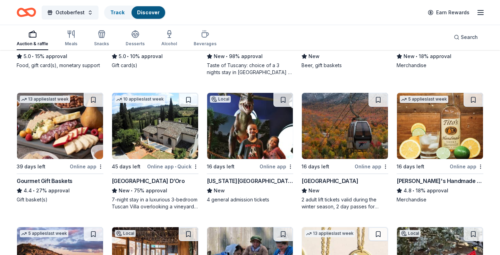
click at [56, 180] on div "Gourmet Gift Baskets" at bounding box center [45, 180] width 56 height 8
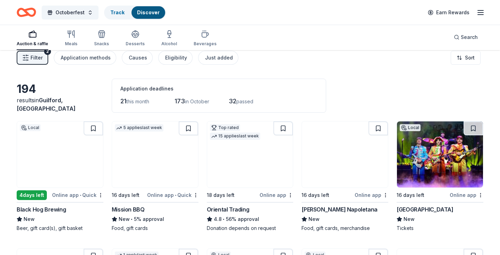
scroll to position [0, 0]
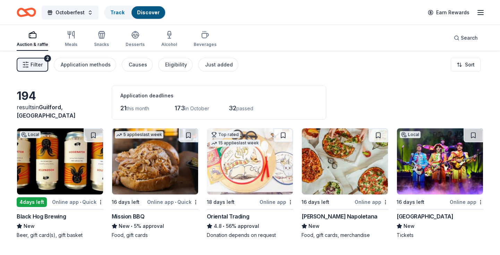
click at [36, 70] on button "Filter 2" at bounding box center [33, 65] width 32 height 14
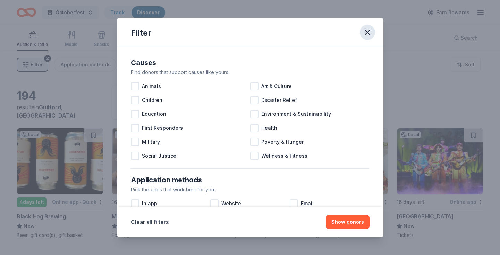
click at [373, 29] on button "button" at bounding box center [367, 32] width 15 height 15
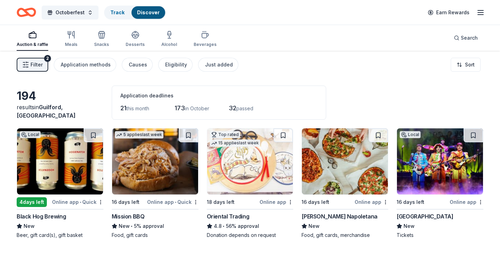
click at [240, 110] on span "passed" at bounding box center [244, 108] width 17 height 6
click at [153, 101] on div "Application deadlines 21 this month 173 in October 32 passed" at bounding box center [219, 102] width 215 height 34
click at [118, 13] on link "Track" at bounding box center [117, 12] width 14 height 6
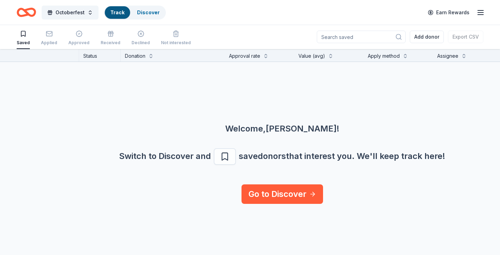
scroll to position [0, 74]
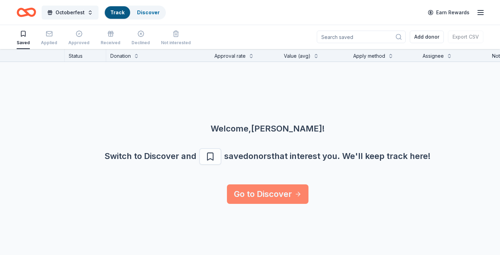
click at [260, 189] on link "Go to Discover" at bounding box center [268, 193] width 82 height 19
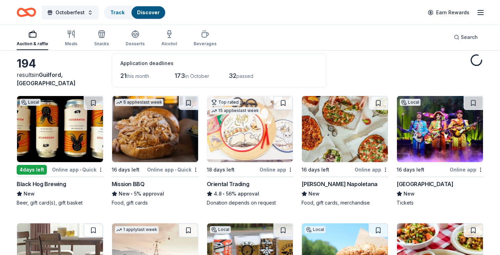
scroll to position [33, 0]
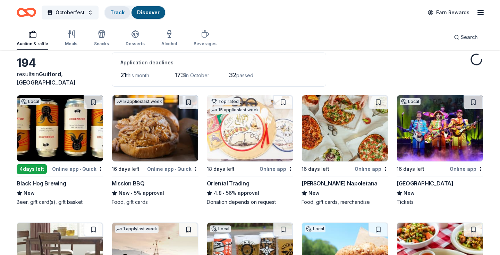
click at [113, 13] on link "Track" at bounding box center [117, 12] width 14 height 6
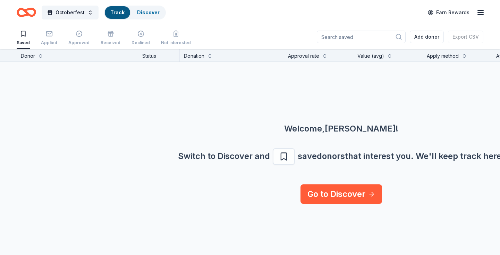
click at [118, 15] on link "Track" at bounding box center [117, 12] width 14 height 6
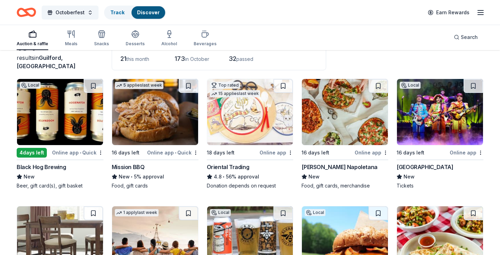
scroll to position [50, 0]
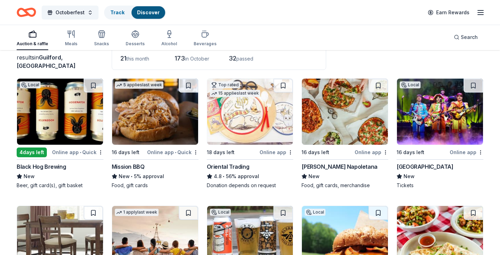
click at [222, 165] on div "Oriental Trading" at bounding box center [228, 166] width 43 height 8
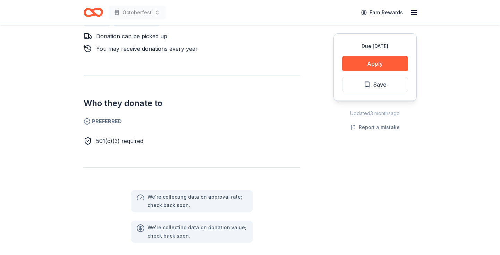
scroll to position [341, 0]
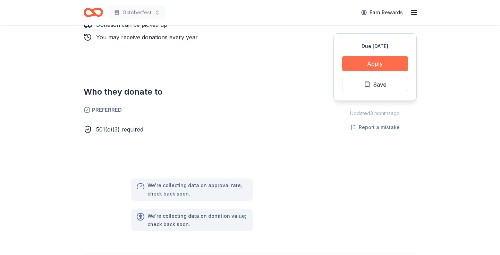
click at [368, 64] on button "Apply" at bounding box center [375, 63] width 66 height 15
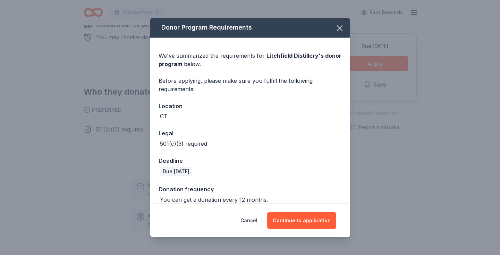
scroll to position [8, 0]
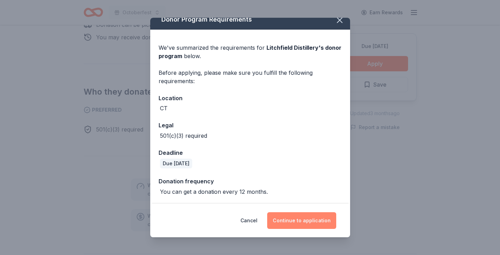
click at [304, 222] on button "Continue to application" at bounding box center [301, 220] width 69 height 17
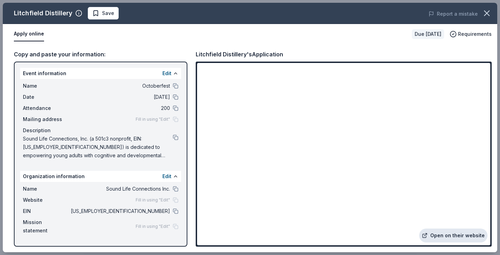
click at [444, 237] on link "Open on their website" at bounding box center [453, 235] width 68 height 14
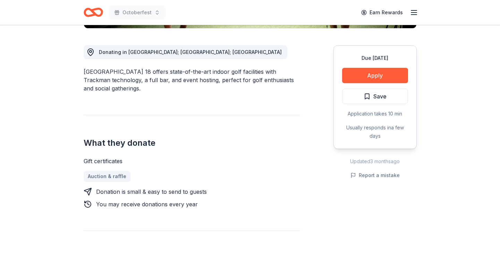
scroll to position [149, 0]
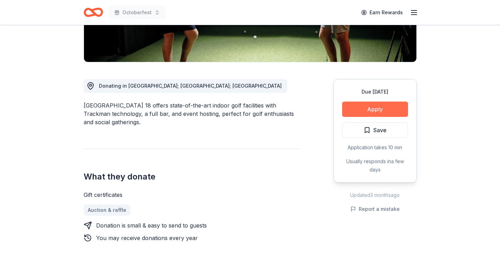
click at [374, 111] on button "Apply" at bounding box center [375, 108] width 66 height 15
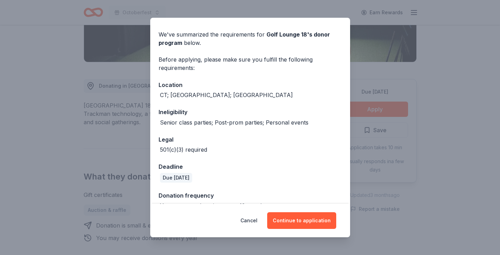
scroll to position [31, 0]
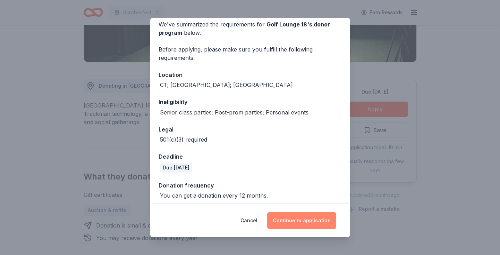
click at [300, 219] on button "Continue to application" at bounding box center [301, 220] width 69 height 17
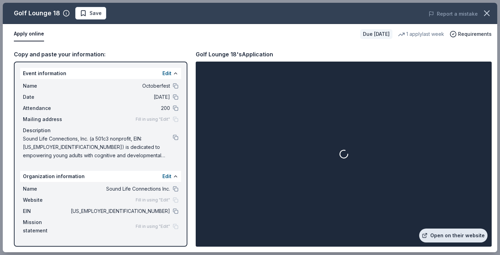
click at [443, 235] on link "Open on their website" at bounding box center [453, 235] width 68 height 14
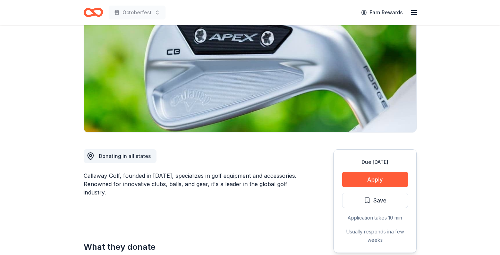
scroll to position [96, 0]
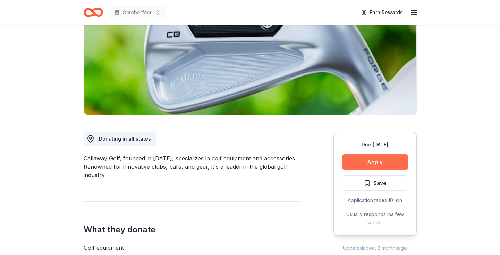
click at [367, 162] on button "Apply" at bounding box center [375, 161] width 66 height 15
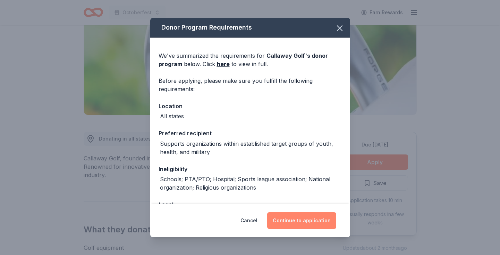
click at [301, 220] on button "Continue to application" at bounding box center [301, 220] width 69 height 17
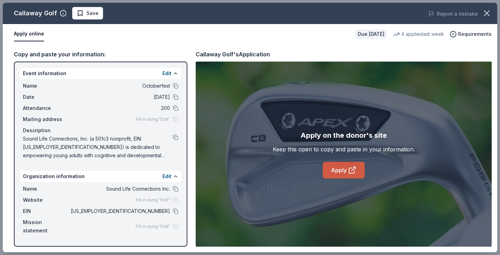
click at [338, 170] on link "Apply" at bounding box center [344, 169] width 42 height 17
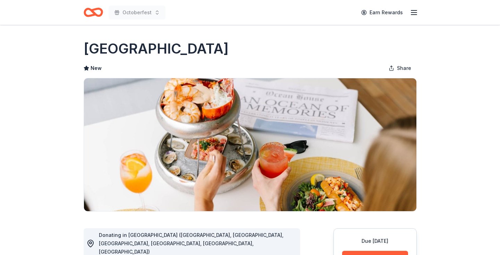
scroll to position [131, 0]
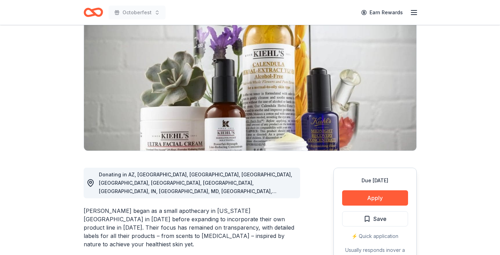
scroll to position [76, 0]
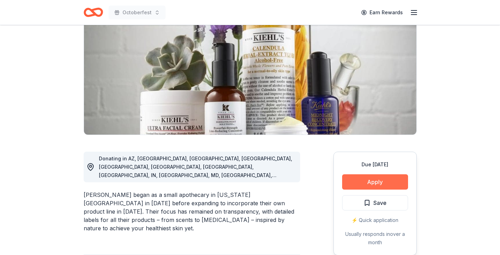
click at [357, 180] on button "Apply" at bounding box center [375, 181] width 66 height 15
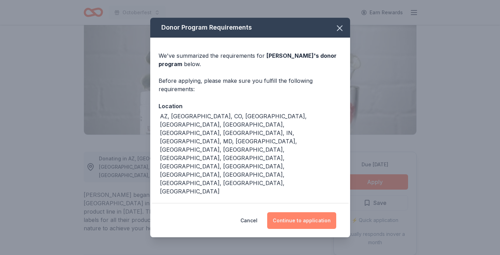
click at [289, 220] on button "Continue to application" at bounding box center [301, 220] width 69 height 17
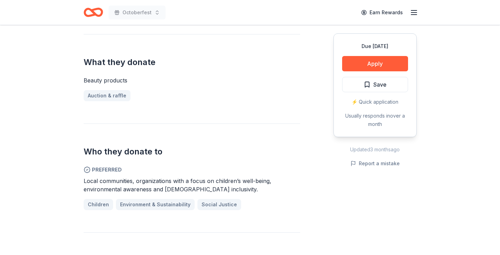
scroll to position [299, 0]
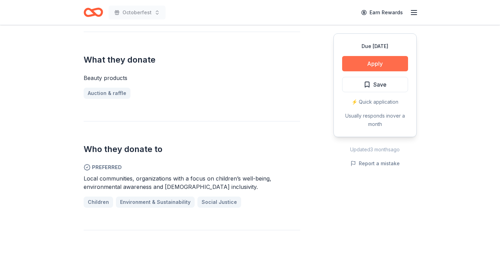
click at [370, 60] on button "Apply" at bounding box center [375, 63] width 66 height 15
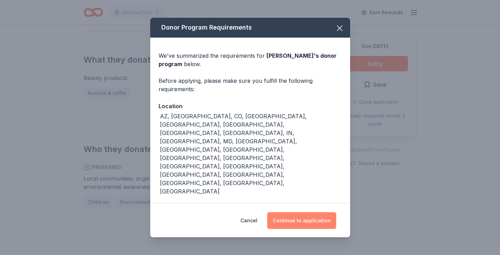
click at [288, 219] on button "Continue to application" at bounding box center [301, 220] width 69 height 17
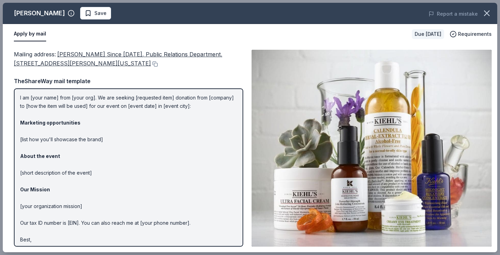
scroll to position [30, 0]
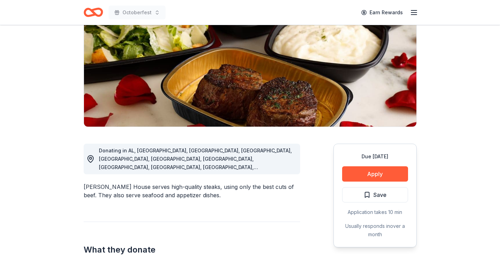
scroll to position [86, 0]
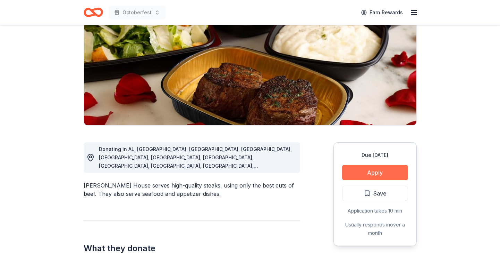
click at [364, 170] on button "Apply" at bounding box center [375, 172] width 66 height 15
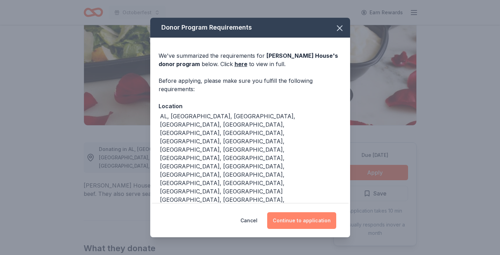
click at [279, 212] on button "Continue to application" at bounding box center [301, 220] width 69 height 17
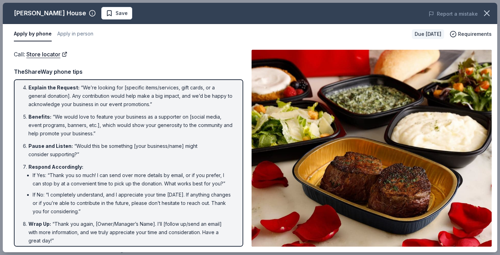
scroll to position [94, 0]
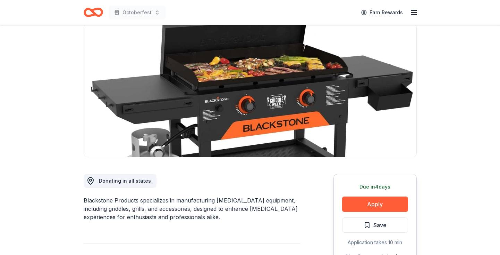
scroll to position [61, 0]
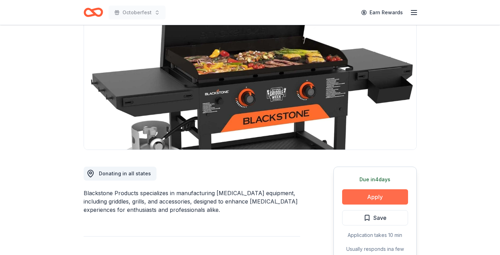
click at [357, 195] on button "Apply" at bounding box center [375, 196] width 66 height 15
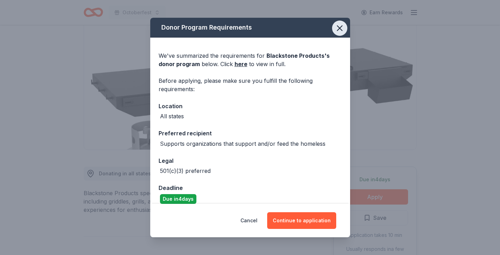
click at [338, 29] on icon "button" at bounding box center [340, 28] width 10 height 10
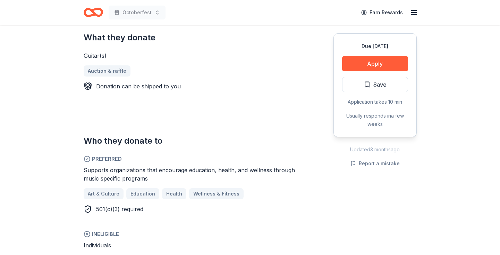
scroll to position [292, 0]
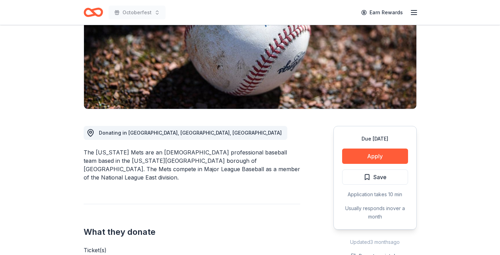
scroll to position [105, 0]
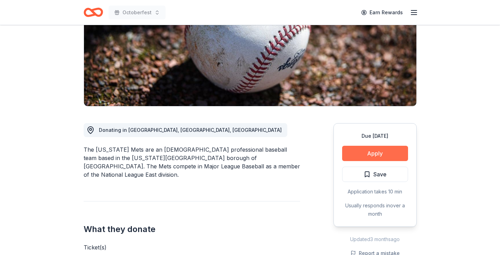
click at [360, 152] on button "Apply" at bounding box center [375, 152] width 66 height 15
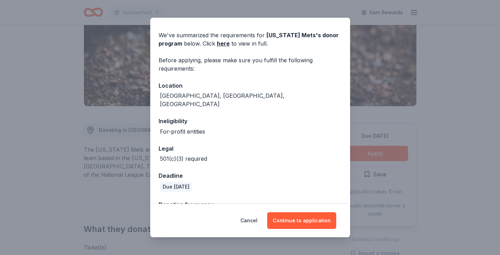
scroll to position [35, 0]
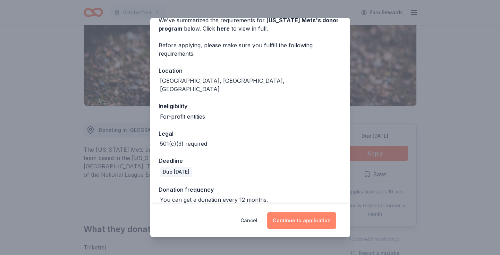
click at [296, 215] on button "Continue to application" at bounding box center [301, 220] width 69 height 17
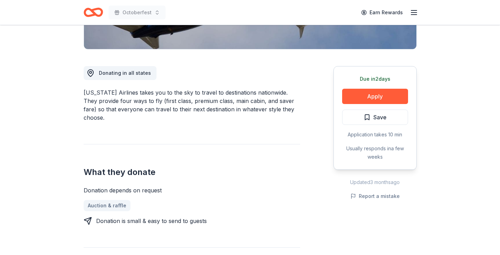
scroll to position [166, 0]
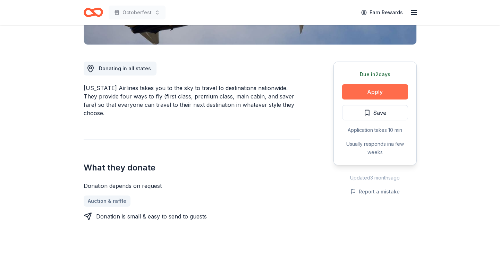
click at [356, 91] on button "Apply" at bounding box center [375, 91] width 66 height 15
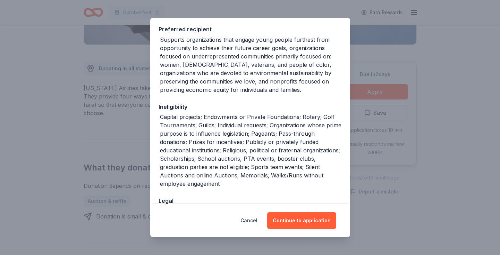
scroll to position [104, 0]
click at [296, 216] on button "Continue to application" at bounding box center [301, 220] width 69 height 17
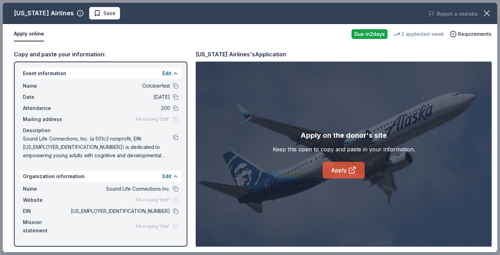
click at [336, 166] on link "Apply" at bounding box center [344, 169] width 42 height 17
click at [345, 170] on link "Apply" at bounding box center [344, 169] width 42 height 17
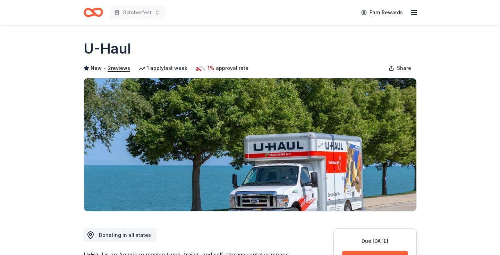
scroll to position [96, 0]
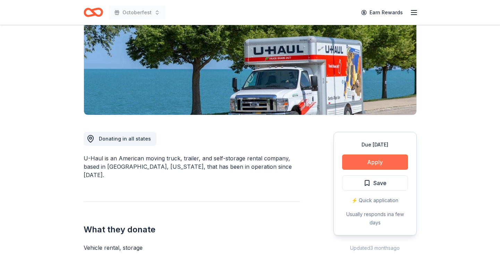
click at [356, 164] on button "Apply" at bounding box center [375, 161] width 66 height 15
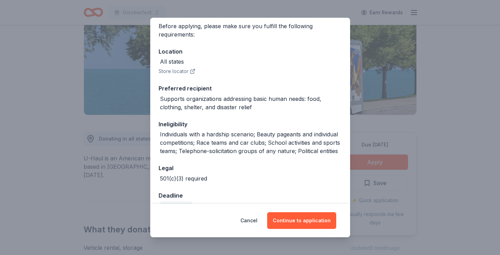
scroll to position [69, 0]
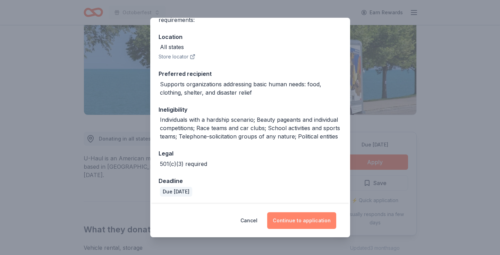
click at [293, 215] on button "Continue to application" at bounding box center [301, 220] width 69 height 17
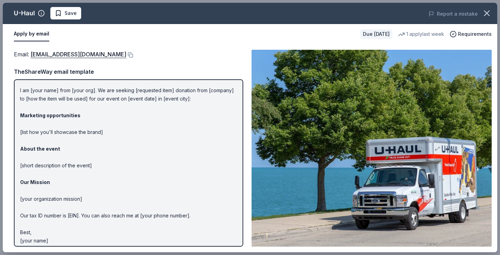
scroll to position [20, 0]
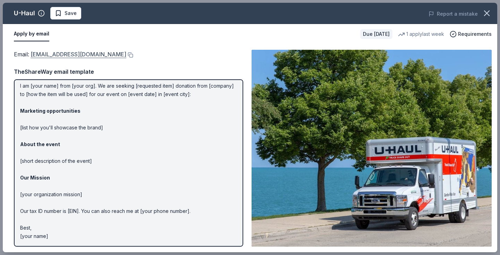
click at [63, 55] on link "donations@uhaul.com" at bounding box center [79, 54] width 96 height 9
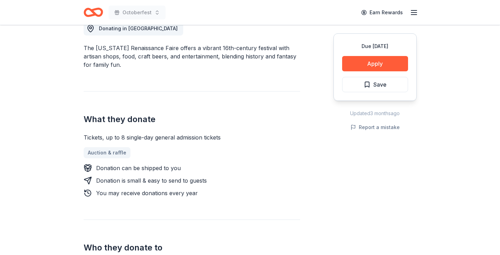
scroll to position [211, 0]
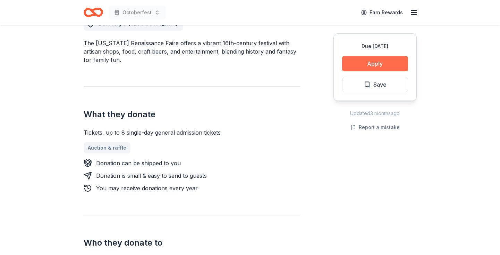
click at [358, 64] on button "Apply" at bounding box center [375, 63] width 66 height 15
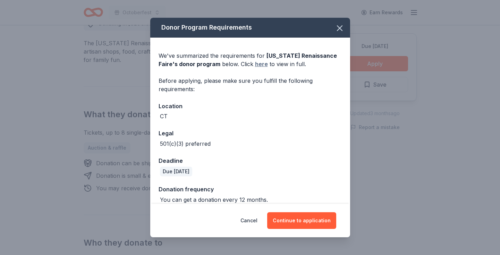
click at [260, 64] on link "here" at bounding box center [261, 64] width 13 height 8
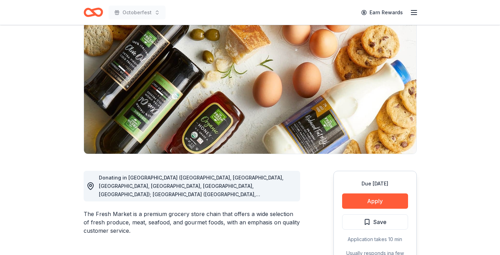
scroll to position [60, 0]
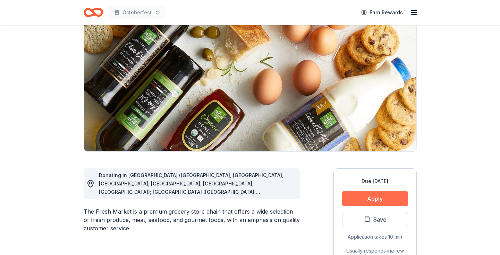
click at [359, 195] on button "Apply" at bounding box center [375, 198] width 66 height 15
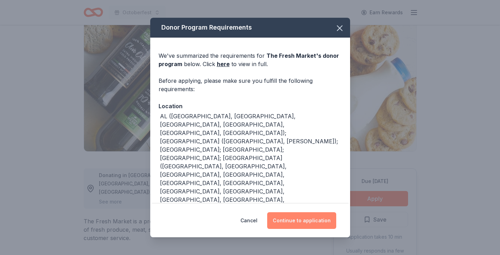
click at [298, 223] on button "Continue to application" at bounding box center [301, 220] width 69 height 17
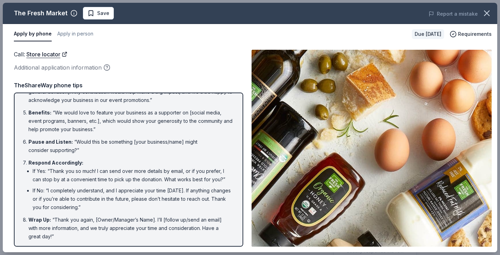
scroll to position [107, 0]
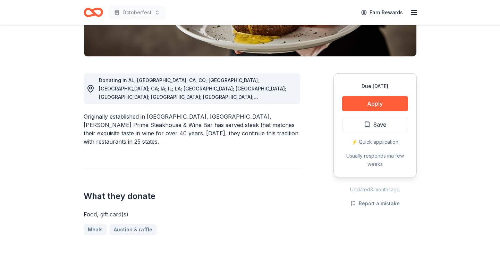
scroll to position [155, 0]
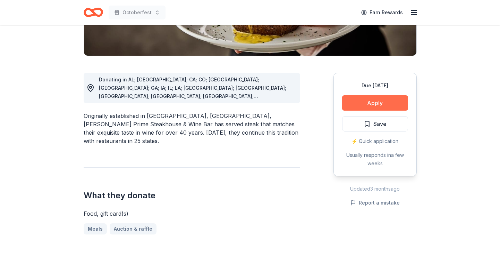
click at [360, 101] on button "Apply" at bounding box center [375, 102] width 66 height 15
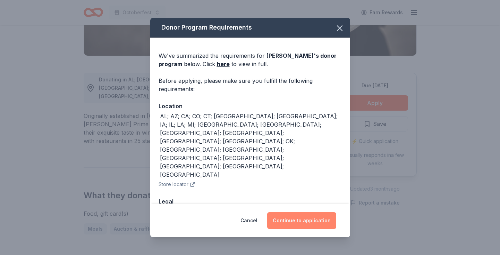
click at [289, 216] on button "Continue to application" at bounding box center [301, 220] width 69 height 17
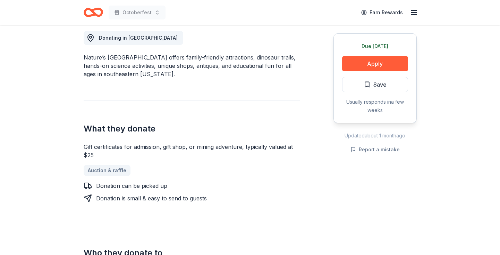
scroll to position [199, 0]
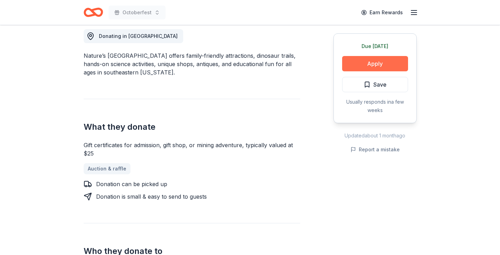
click at [349, 65] on button "Apply" at bounding box center [375, 63] width 66 height 15
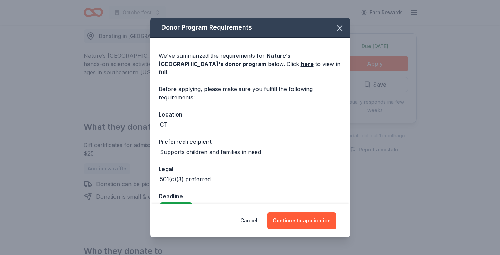
scroll to position [8, 0]
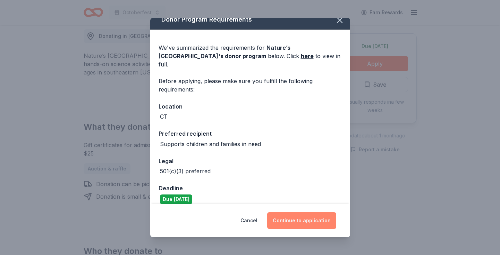
click at [286, 216] on button "Continue to application" at bounding box center [301, 220] width 69 height 17
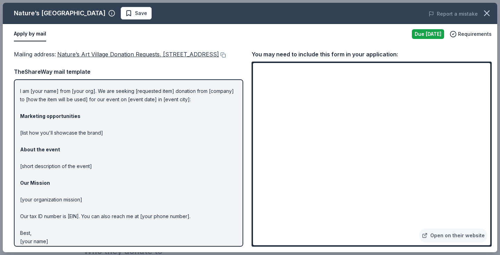
scroll to position [30, 0]
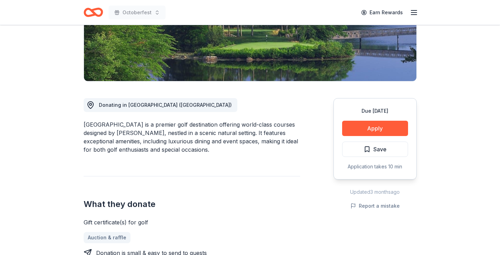
scroll to position [136, 0]
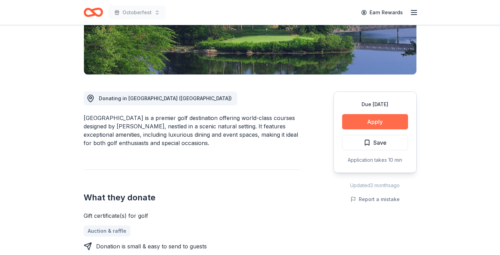
click at [366, 119] on button "Apply" at bounding box center [375, 121] width 66 height 15
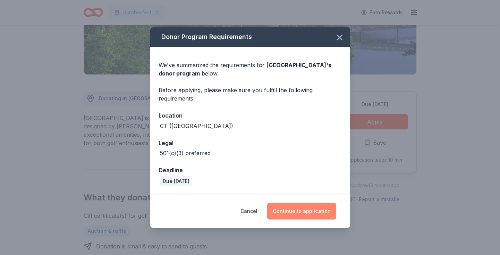
click at [290, 208] on button "Continue to application" at bounding box center [301, 210] width 69 height 17
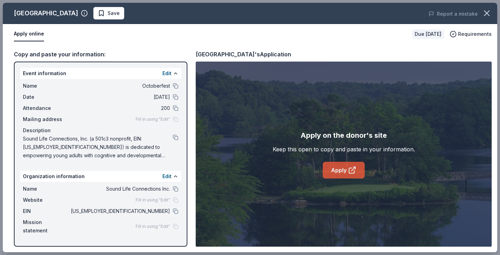
click at [335, 171] on link "Apply" at bounding box center [344, 169] width 42 height 17
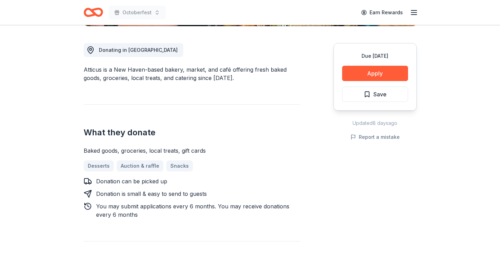
scroll to position [189, 0]
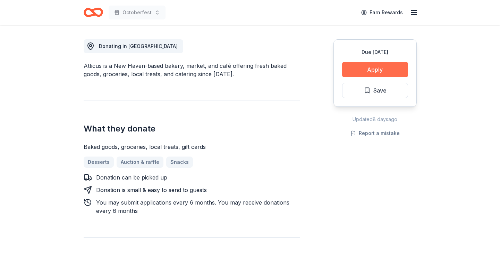
click at [361, 68] on button "Apply" at bounding box center [375, 69] width 66 height 15
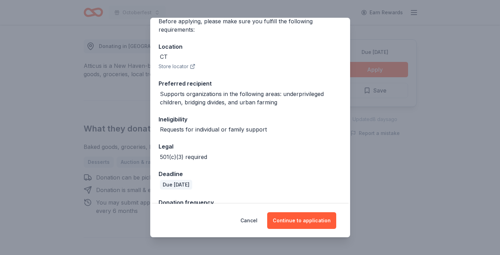
scroll to position [61, 0]
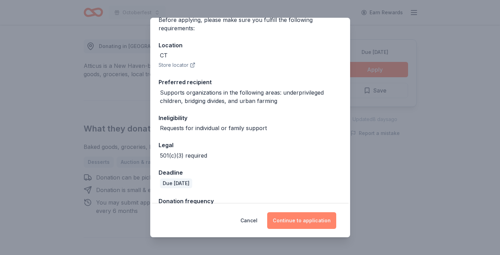
click at [293, 216] on button "Continue to application" at bounding box center [301, 220] width 69 height 17
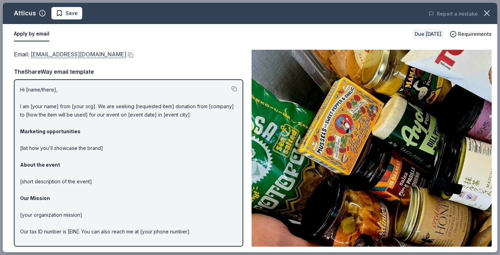
click at [45, 54] on link "[EMAIL_ADDRESS][DOMAIN_NAME]" at bounding box center [79, 54] width 96 height 9
click at [77, 56] on link "info@atticusnhv.com" at bounding box center [79, 54] width 96 height 9
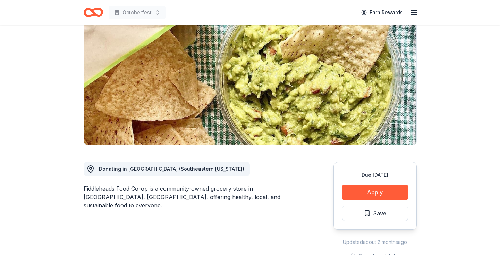
scroll to position [65, 0]
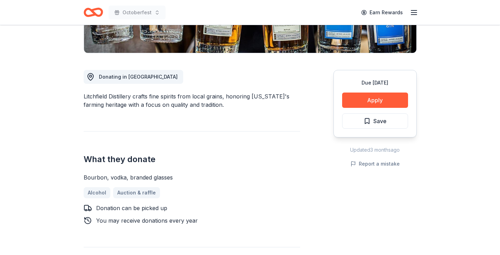
scroll to position [173, 0]
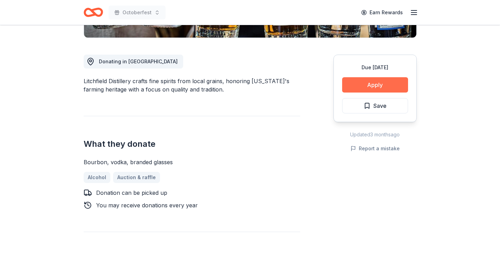
click at [364, 84] on button "Apply" at bounding box center [375, 84] width 66 height 15
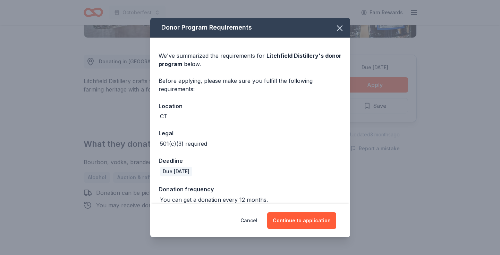
scroll to position [8, 0]
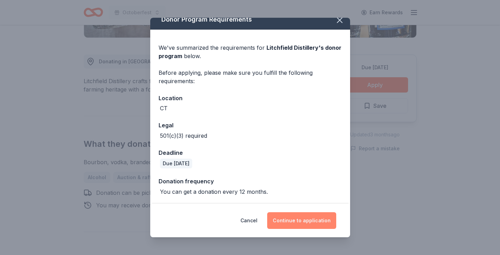
click at [296, 219] on button "Continue to application" at bounding box center [301, 220] width 69 height 17
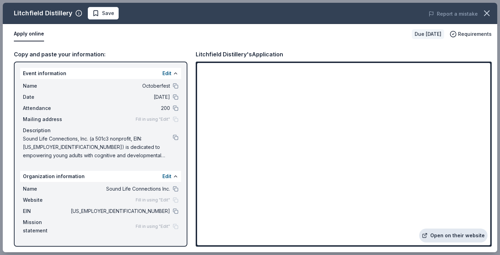
click at [446, 237] on link "Open on their website" at bounding box center [453, 235] width 68 height 14
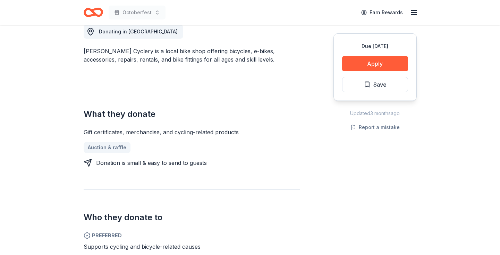
scroll to position [190, 0]
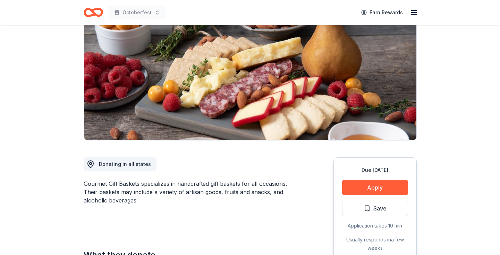
scroll to position [69, 0]
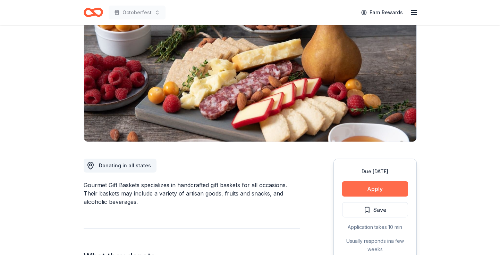
click at [357, 185] on button "Apply" at bounding box center [375, 188] width 66 height 15
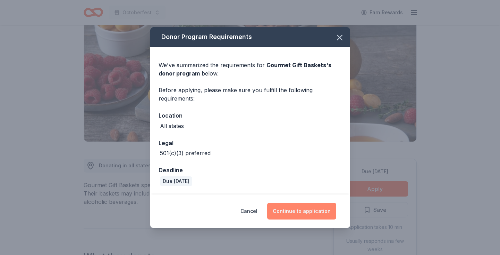
click at [290, 210] on button "Continue to application" at bounding box center [301, 210] width 69 height 17
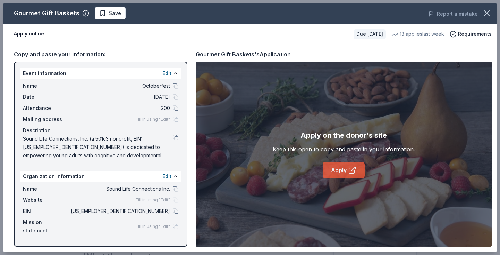
click at [348, 168] on icon at bounding box center [352, 170] width 8 height 8
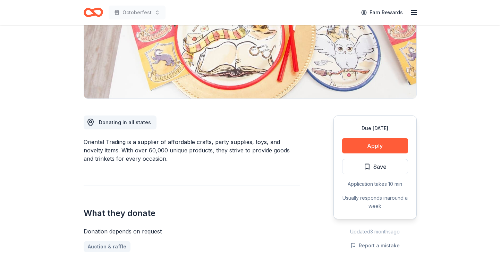
scroll to position [120, 0]
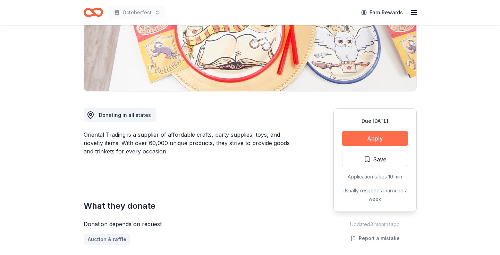
click at [366, 142] on button "Apply" at bounding box center [375, 138] width 66 height 15
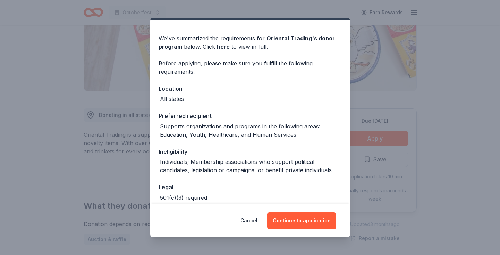
scroll to position [18, 0]
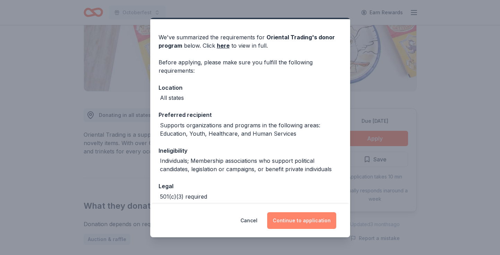
click at [292, 221] on button "Continue to application" at bounding box center [301, 220] width 69 height 17
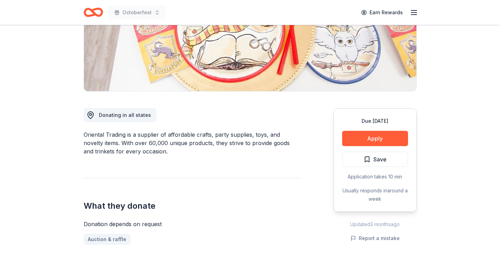
scroll to position [0, 0]
